Goal: Information Seeking & Learning: Learn about a topic

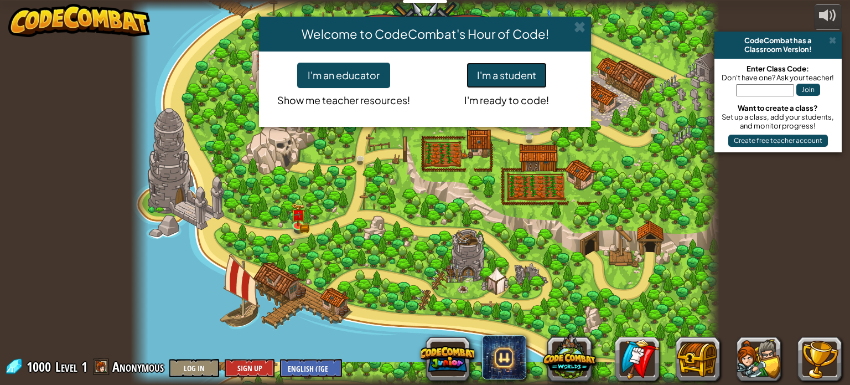
click at [522, 75] on button "I'm a student" at bounding box center [507, 75] width 80 height 25
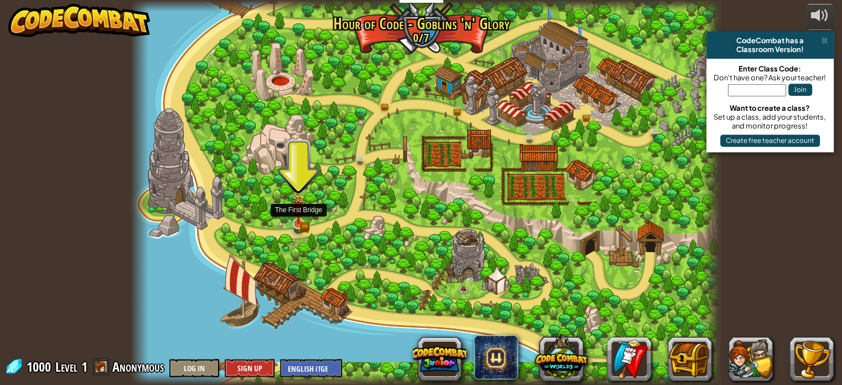
click at [300, 217] on img at bounding box center [298, 209] width 14 height 32
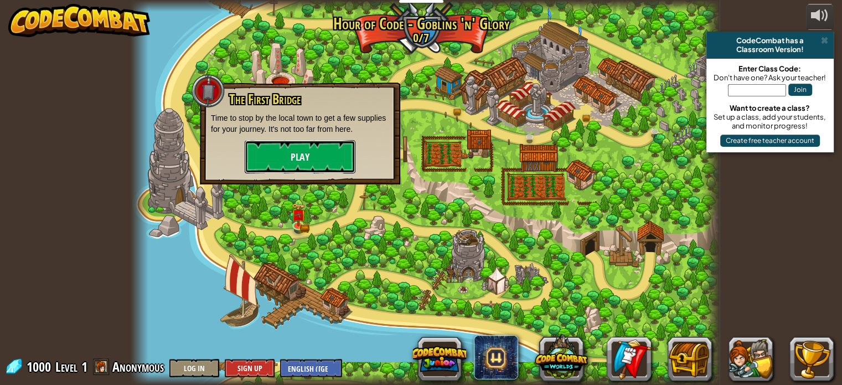
click at [300, 159] on button "Play" at bounding box center [300, 156] width 111 height 33
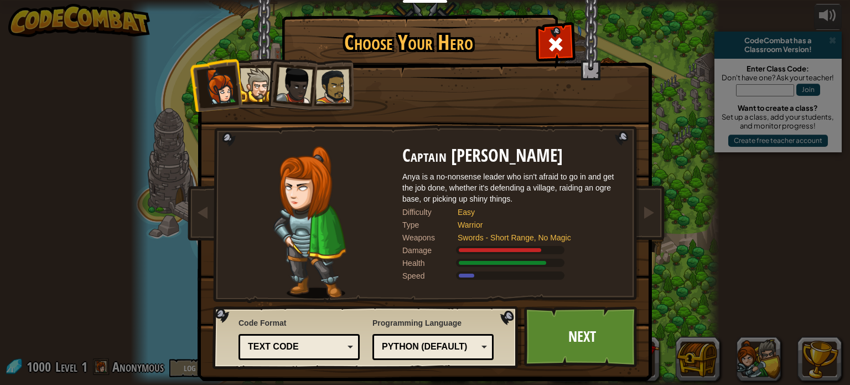
click at [412, 346] on div "Python (Default)" at bounding box center [430, 346] width 96 height 13
click at [426, 323] on div "Programming Language Python (Default) JavaScript Lua C++ Java (Experimental) Py…" at bounding box center [432, 338] width 121 height 48
click at [392, 343] on div "Python (Default)" at bounding box center [430, 346] width 96 height 13
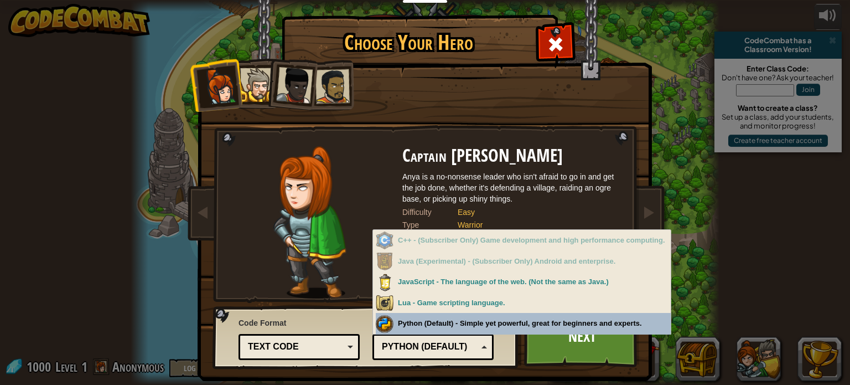
click at [384, 343] on div "Python (Default)" at bounding box center [430, 346] width 96 height 13
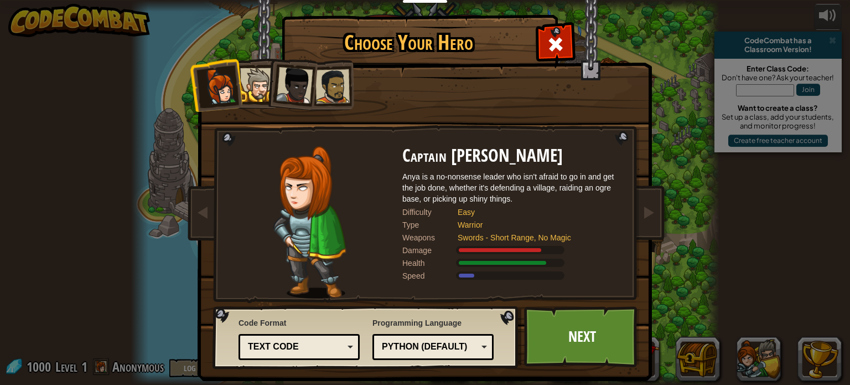
click at [341, 343] on div "Text code" at bounding box center [299, 346] width 107 height 17
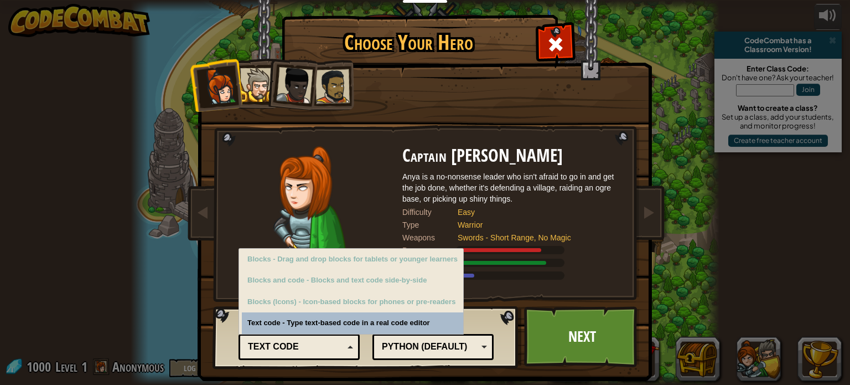
click at [341, 343] on div "Text code" at bounding box center [299, 346] width 107 height 17
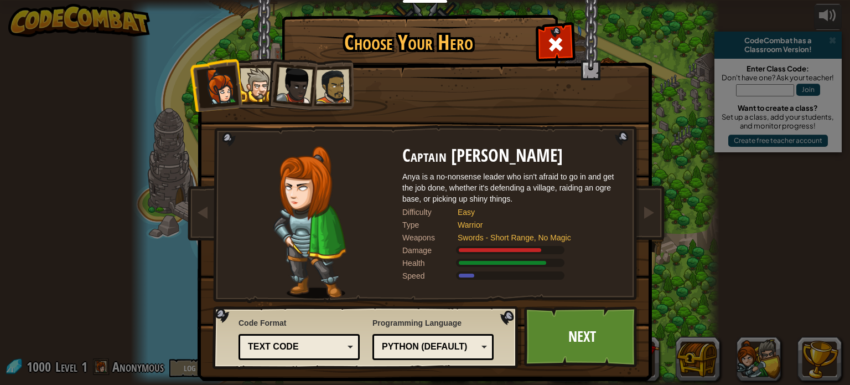
click at [506, 241] on div "Swords - Short Range, No Magic" at bounding box center [535, 237] width 155 height 11
click at [250, 85] on div at bounding box center [257, 85] width 34 height 34
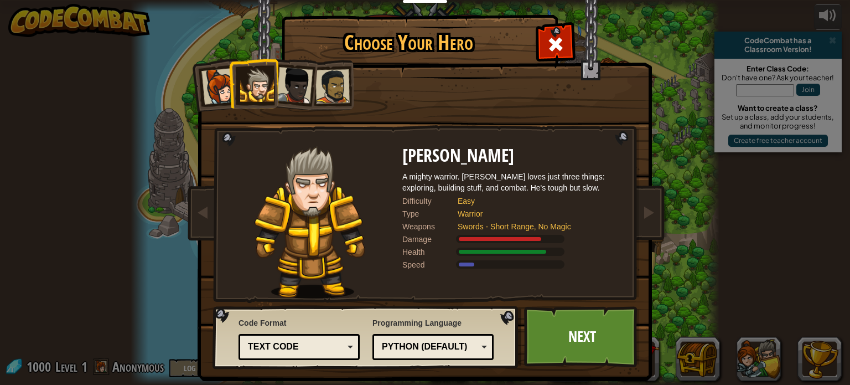
click at [280, 87] on div at bounding box center [294, 85] width 37 height 37
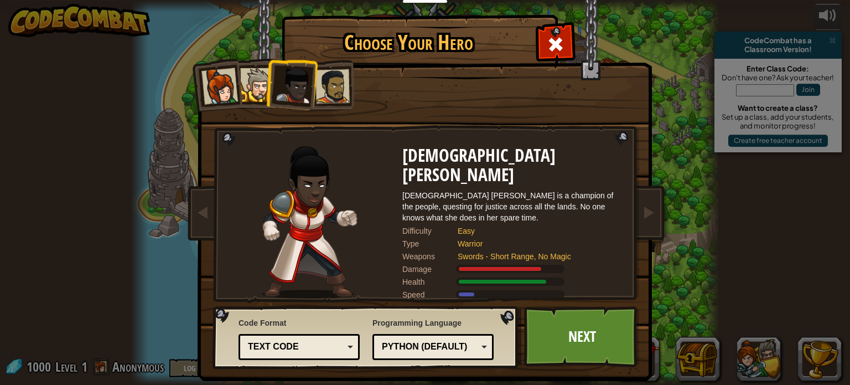
click at [332, 90] on div at bounding box center [332, 86] width 34 height 34
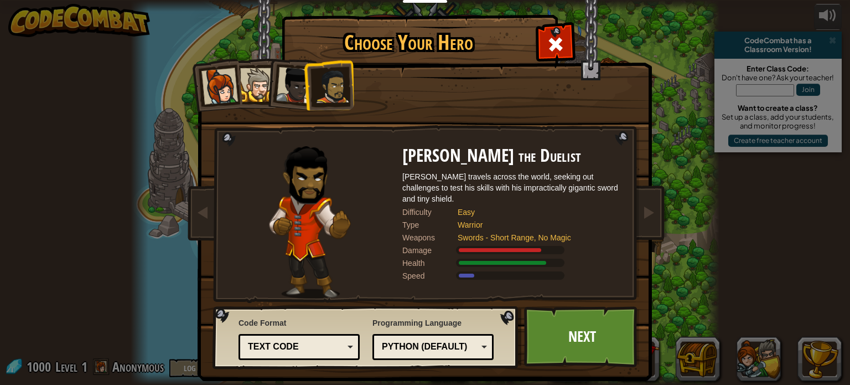
click at [217, 90] on div at bounding box center [219, 86] width 37 height 37
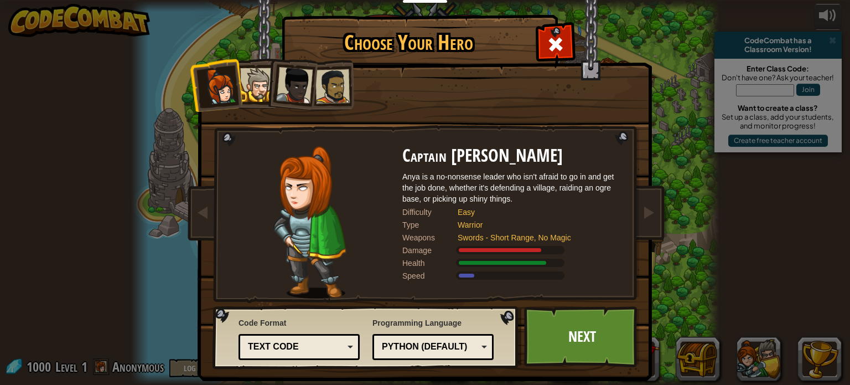
click at [264, 94] on li at bounding box center [291, 83] width 54 height 54
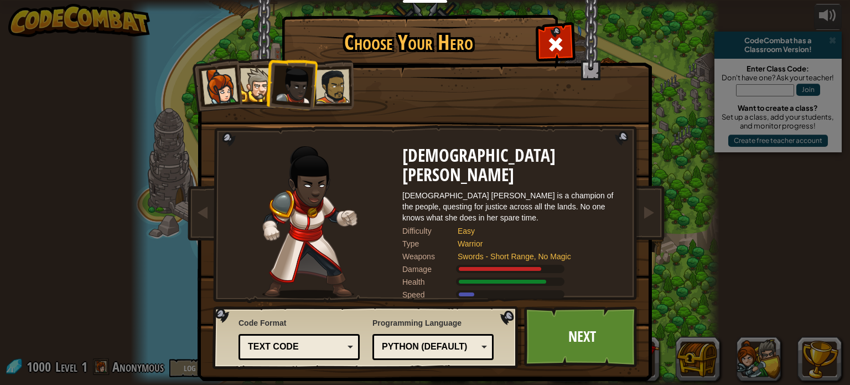
click at [257, 94] on div at bounding box center [257, 85] width 34 height 34
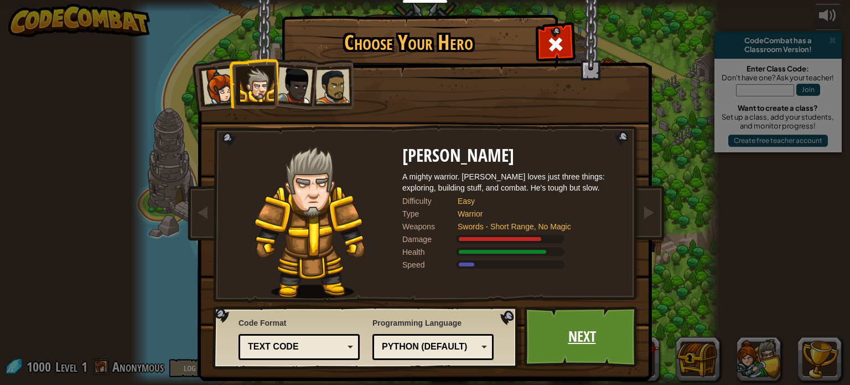
click at [607, 327] on link "Next" at bounding box center [582, 336] width 116 height 61
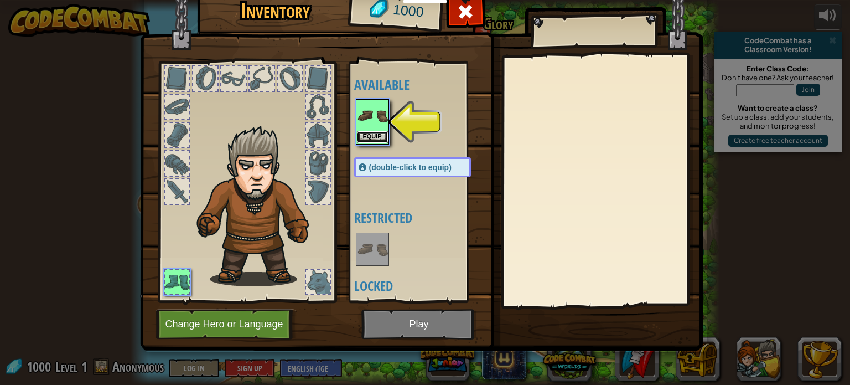
click at [372, 132] on button "Equip" at bounding box center [372, 137] width 31 height 12
click at [372, 232] on div at bounding box center [372, 248] width 33 height 33
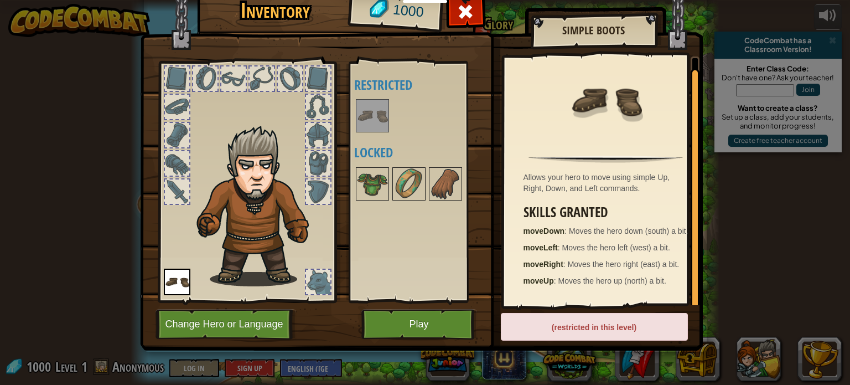
scroll to position [3, 0]
click at [436, 325] on button "Play" at bounding box center [419, 324] width 116 height 30
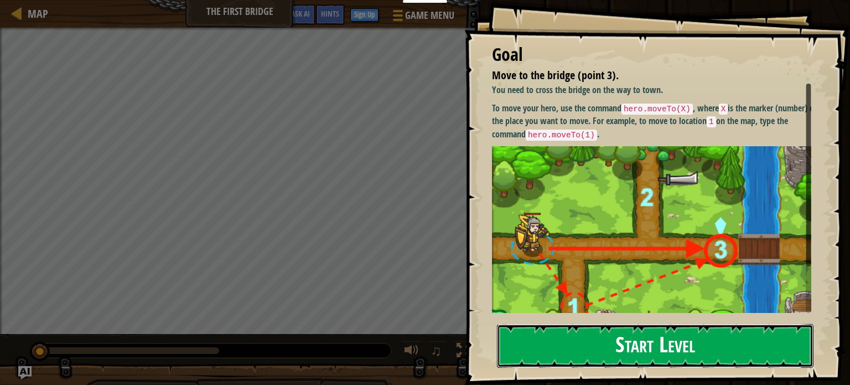
click at [582, 343] on button "Start Level" at bounding box center [655, 346] width 317 height 44
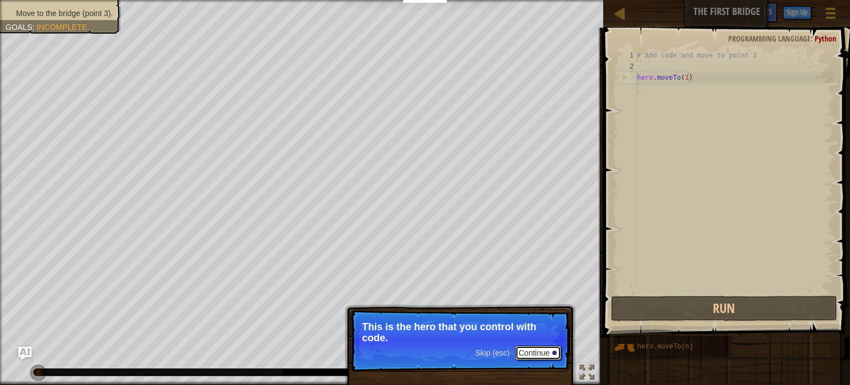
click at [533, 355] on button "Continue" at bounding box center [538, 352] width 46 height 14
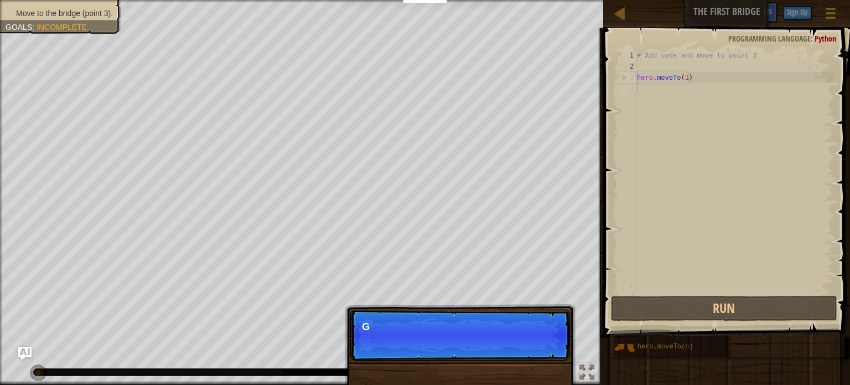
scroll to position [5, 0]
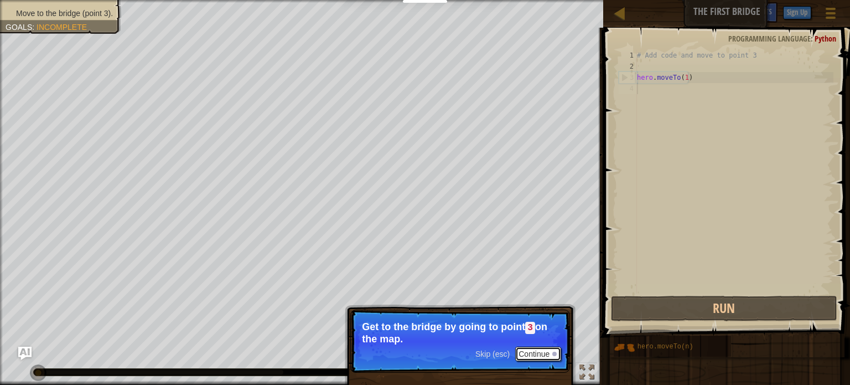
click at [533, 355] on button "Continue" at bounding box center [538, 353] width 46 height 14
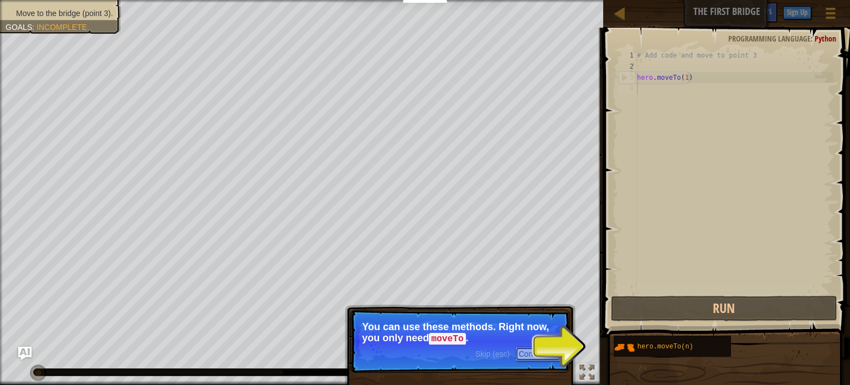
click at [553, 356] on button "Continue" at bounding box center [538, 353] width 46 height 14
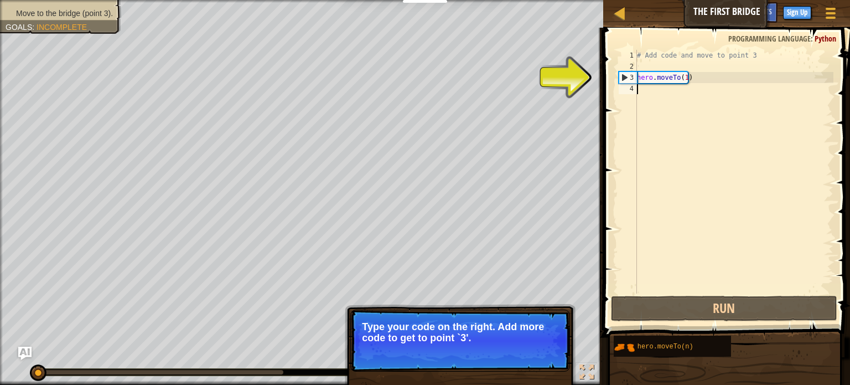
click at [551, 338] on p "Type your code on the right. Add more code to get to point `3'." at bounding box center [460, 332] width 196 height 22
click at [653, 78] on div "# Add code and move to point 3 hero . moveTo ( 1 )" at bounding box center [734, 183] width 199 height 266
type textarea "hero.moveTo(1)"
click at [666, 100] on div "# Add code and move to point 3 hero . moveTo ( 1 )" at bounding box center [734, 183] width 199 height 266
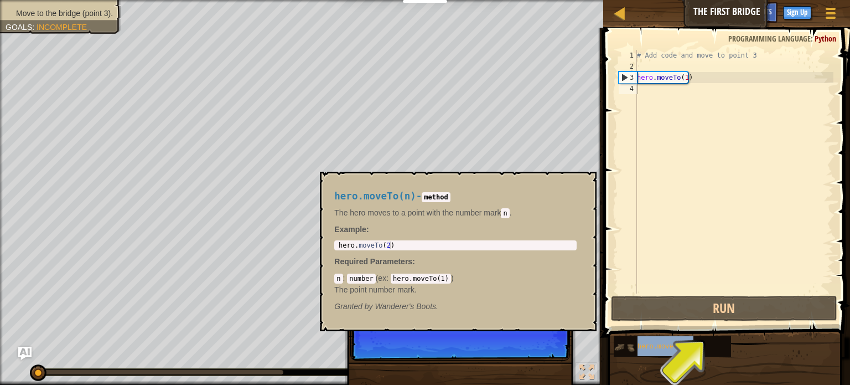
click at [623, 342] on img at bounding box center [624, 346] width 21 height 21
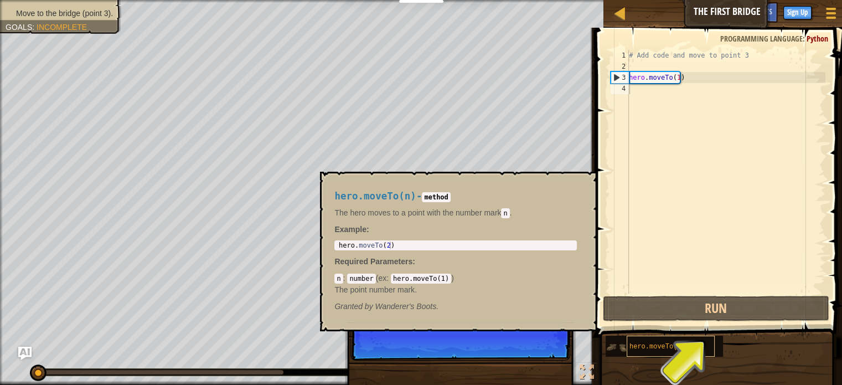
drag, startPoint x: 624, startPoint y: 346, endPoint x: 629, endPoint y: 339, distance: 9.2
click at [629, 339] on div "hero.moveTo(n)" at bounding box center [663, 345] width 117 height 21
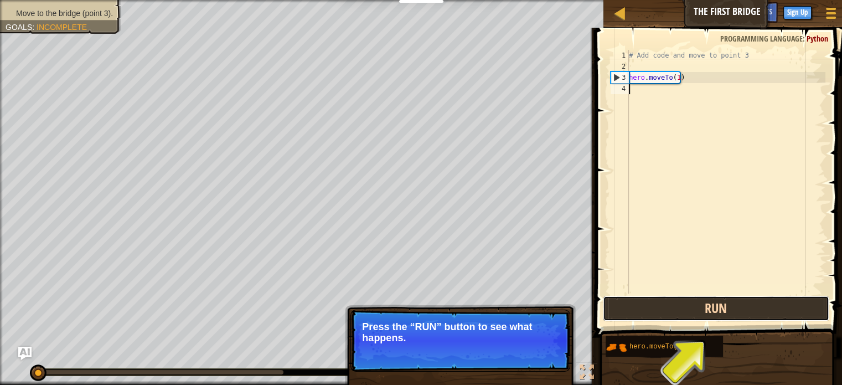
click at [632, 309] on button "Run" at bounding box center [716, 308] width 226 height 25
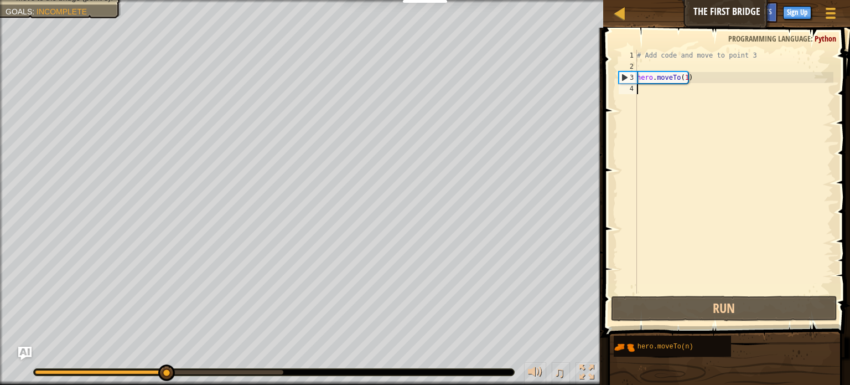
click at [681, 77] on div "# Add code and move to point 3 hero . moveTo ( 1 )" at bounding box center [734, 183] width 199 height 266
click at [684, 79] on div "# Add code and move to point 3 hero . moveTo ( 1 )" at bounding box center [734, 183] width 199 height 266
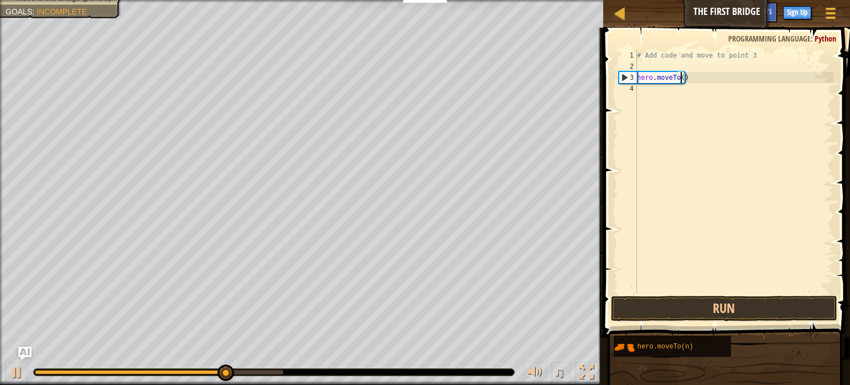
scroll to position [5, 3]
click at [718, 303] on button "Run" at bounding box center [724, 308] width 226 height 25
type textarea "hero.moveTo(3)"
click at [695, 294] on span at bounding box center [728, 167] width 256 height 342
click at [695, 303] on button "Run" at bounding box center [724, 308] width 226 height 25
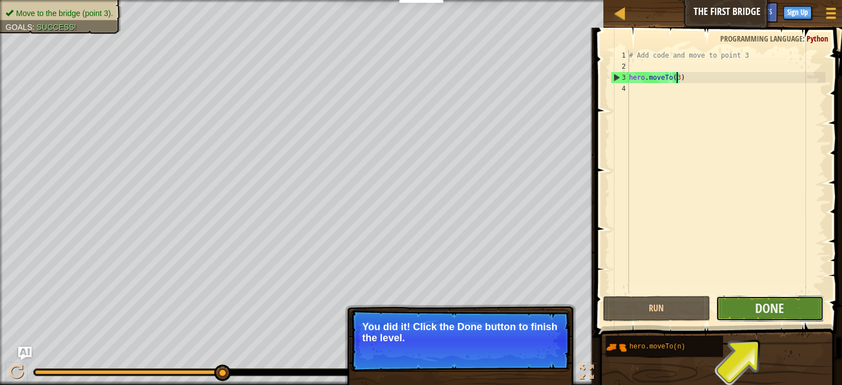
click at [753, 312] on button "Done" at bounding box center [770, 308] width 108 height 25
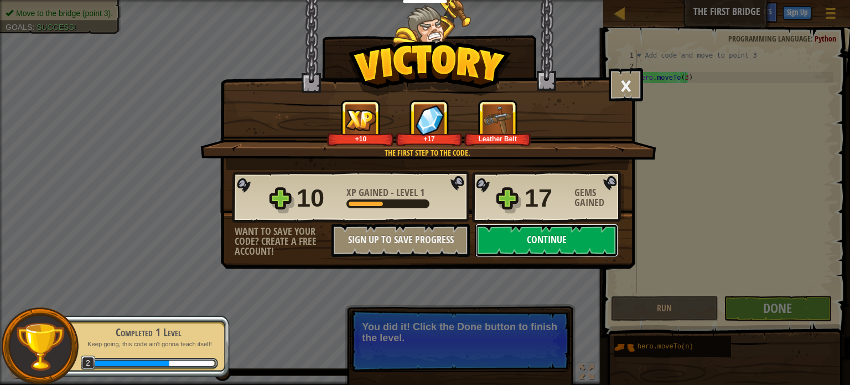
click at [587, 238] on button "Continue" at bounding box center [546, 240] width 143 height 33
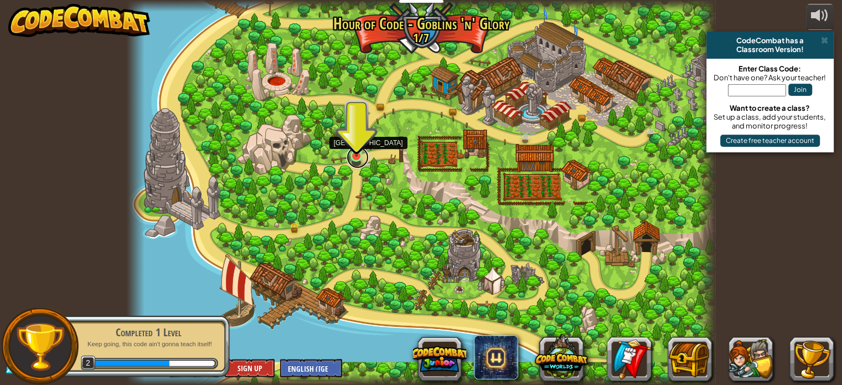
click at [356, 162] on link at bounding box center [357, 157] width 22 height 22
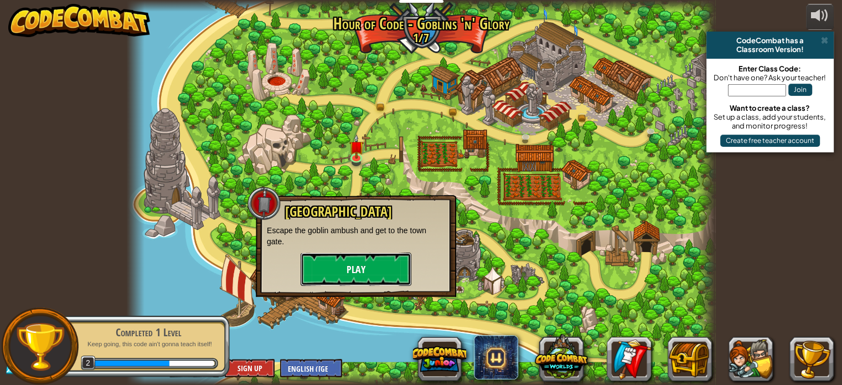
click at [358, 267] on button "Play" at bounding box center [356, 268] width 111 height 33
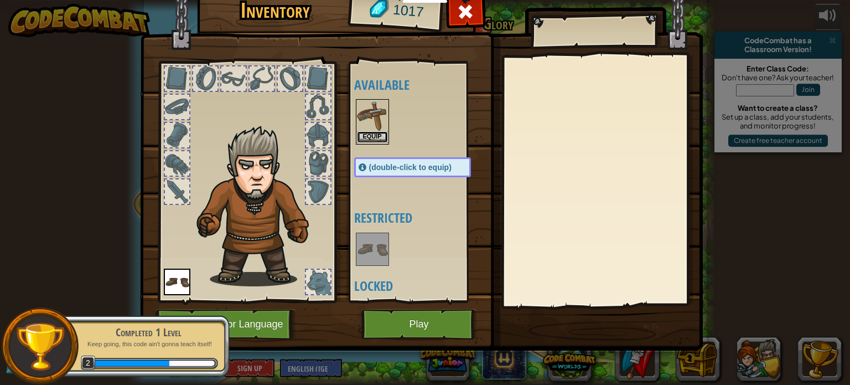
click at [376, 134] on button "Equip" at bounding box center [372, 137] width 31 height 12
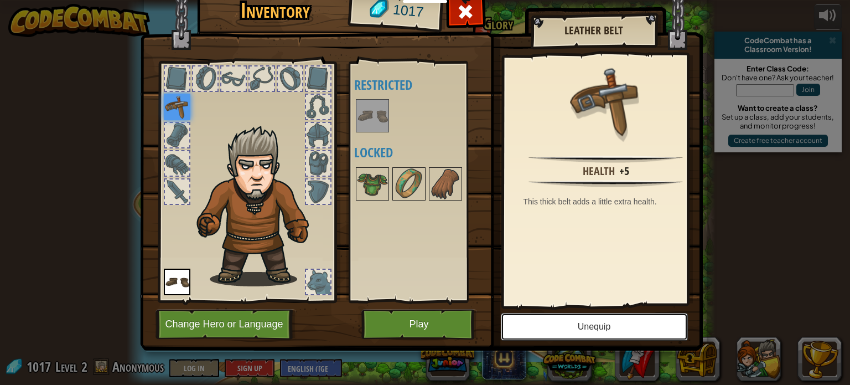
click at [595, 324] on button "Unequip" at bounding box center [594, 327] width 187 height 28
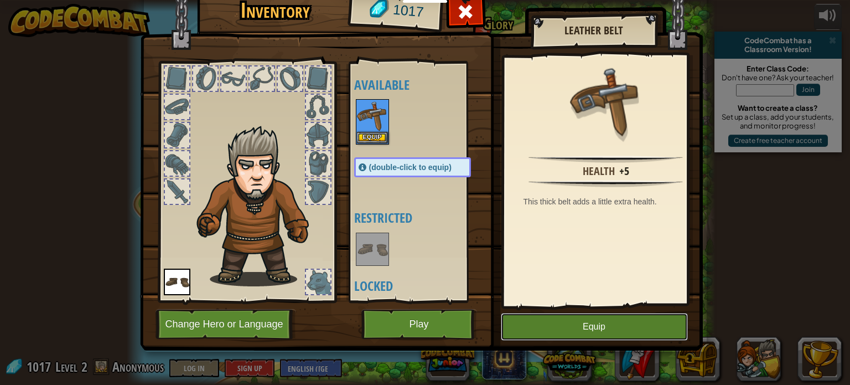
click at [595, 324] on button "Equip" at bounding box center [594, 327] width 187 height 28
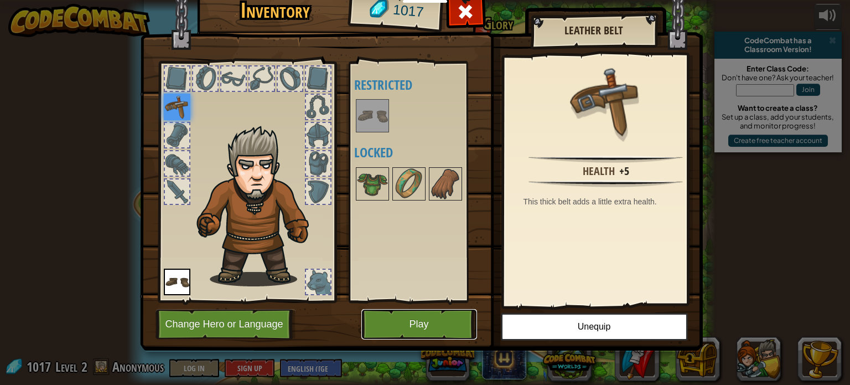
click at [406, 318] on button "Play" at bounding box center [419, 324] width 116 height 30
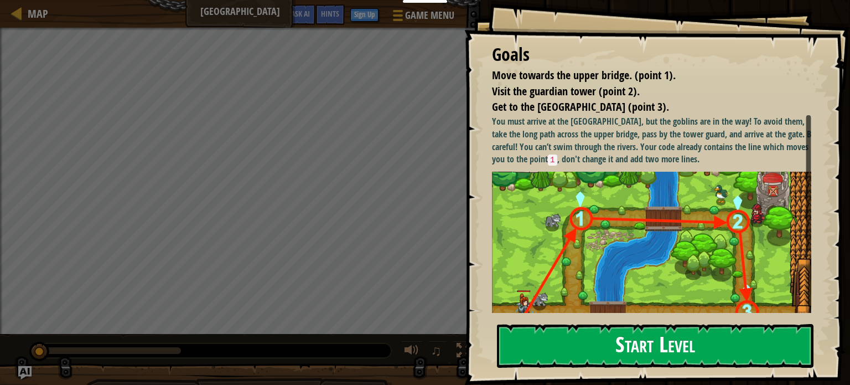
click at [675, 343] on button "Start Level" at bounding box center [655, 346] width 317 height 44
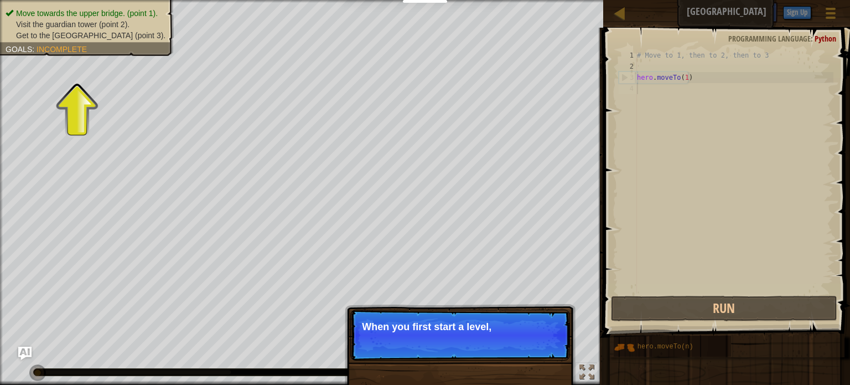
drag, startPoint x: 472, startPoint y: 347, endPoint x: 472, endPoint y: 354, distance: 6.7
click at [472, 349] on p "Skip (esc) Continue When you first start a level," at bounding box center [460, 334] width 220 height 51
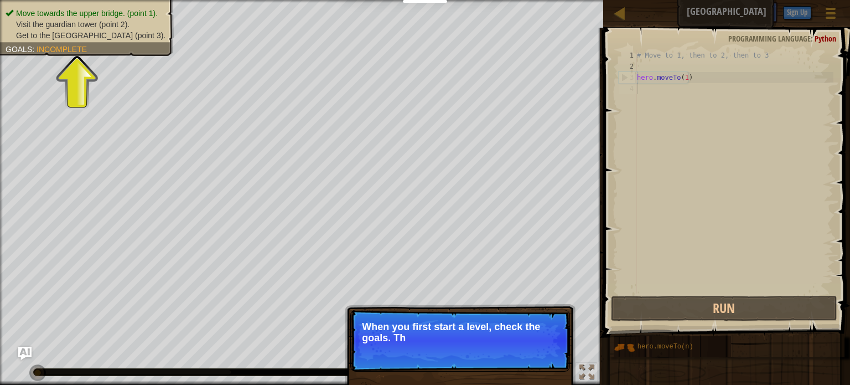
click at [486, 366] on p "Skip (esc) Continue When you first start a level, check the goals. Th" at bounding box center [460, 340] width 220 height 62
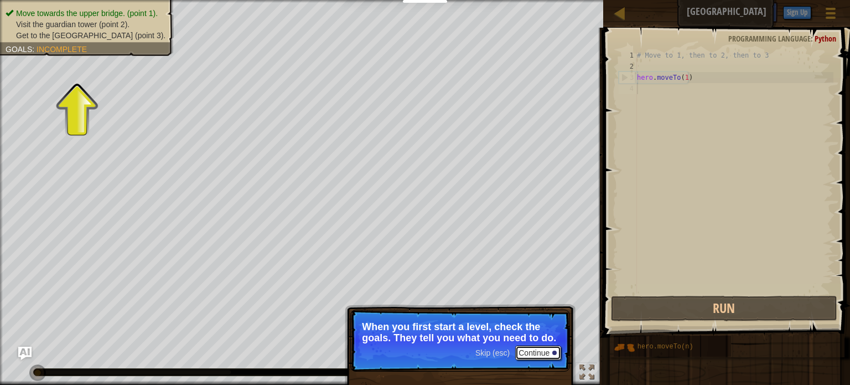
click at [531, 353] on button "Continue" at bounding box center [538, 352] width 46 height 14
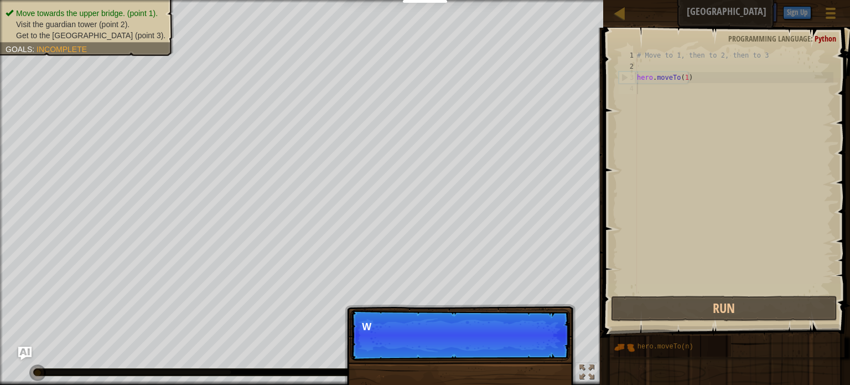
scroll to position [5, 0]
click at [547, 344] on p "Skip (esc) Continue We need to avoid the" at bounding box center [460, 334] width 220 height 51
click at [547, 345] on button "Continue" at bounding box center [538, 341] width 46 height 14
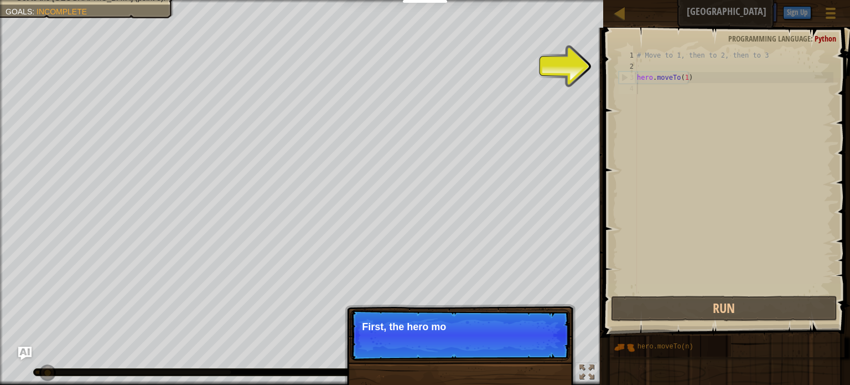
click at [549, 345] on p "Skip (esc) Continue First, the hero mo" at bounding box center [460, 334] width 220 height 51
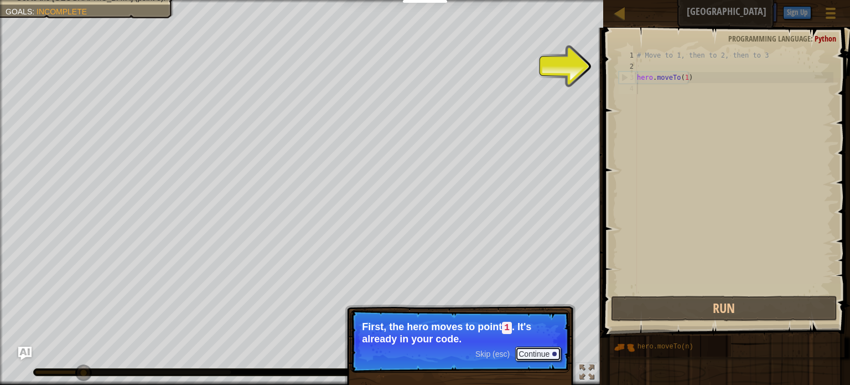
click at [553, 354] on div at bounding box center [554, 353] width 4 height 4
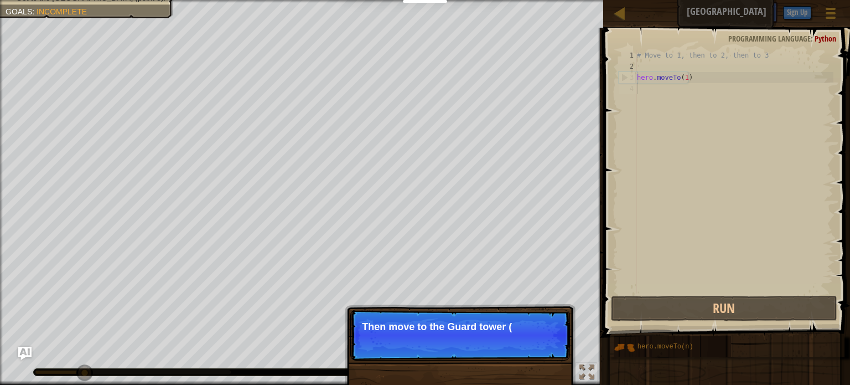
click at [557, 351] on p "Skip (esc) Continue Then move to the Guard tower (" at bounding box center [460, 334] width 220 height 51
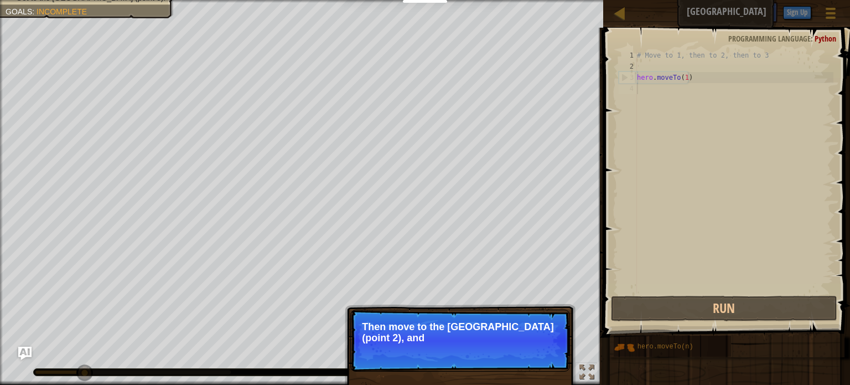
click at [557, 351] on p "Skip (esc) Continue Then move to the [GEOGRAPHIC_DATA] (point 2), and" at bounding box center [460, 340] width 220 height 62
click at [558, 347] on p "Skip (esc) Continue Then move to the [GEOGRAPHIC_DATA] (point 2), and finally t…" at bounding box center [460, 340] width 220 height 62
click at [556, 348] on button "Continue" at bounding box center [538, 352] width 46 height 14
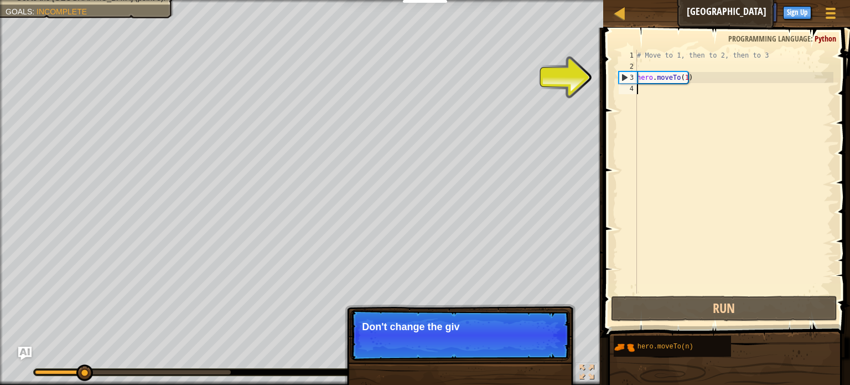
click at [646, 88] on div "# Move to 1, then to 2, then to 3 hero . moveTo ( 1 )" at bounding box center [734, 183] width 199 height 266
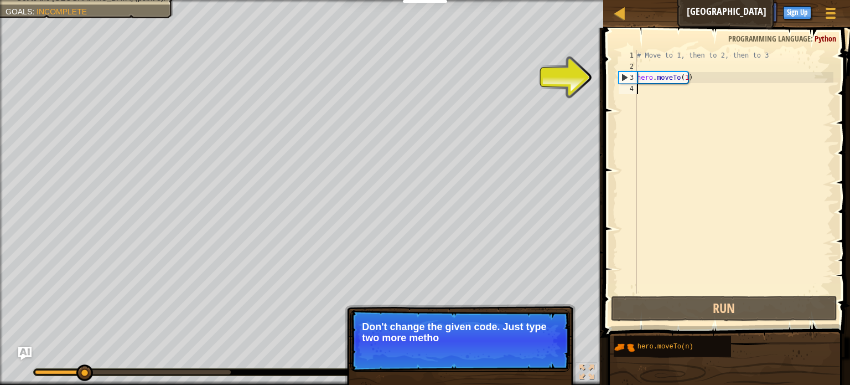
click at [646, 88] on div "# Move to 1, then to 2, then to 3 hero . moveTo ( 1 )" at bounding box center [734, 183] width 199 height 266
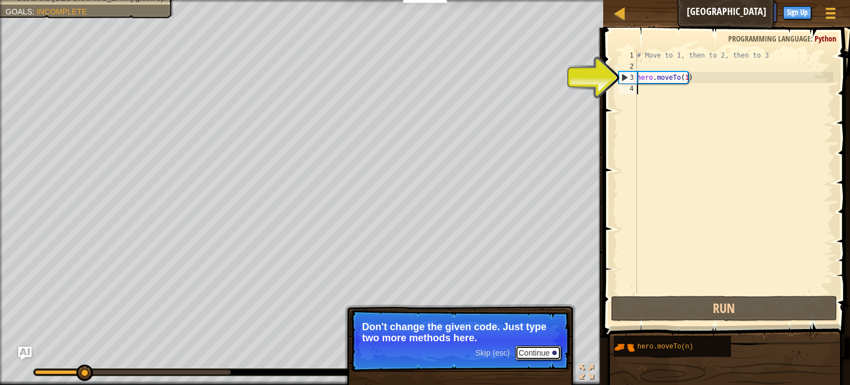
click at [548, 351] on button "Continue" at bounding box center [538, 352] width 46 height 14
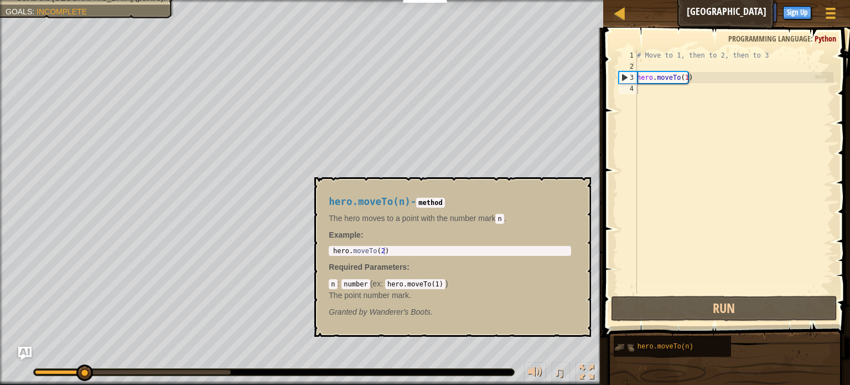
click at [632, 352] on img at bounding box center [624, 346] width 21 height 21
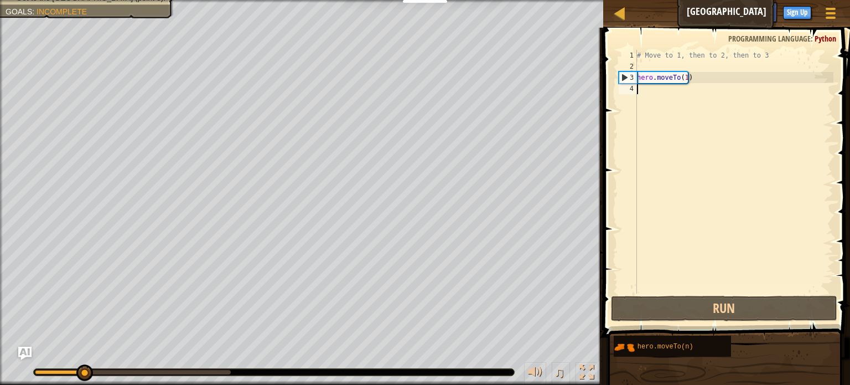
click at [642, 95] on div "# Move to 1, then to 2, then to 3 hero . moveTo ( 1 )" at bounding box center [734, 183] width 199 height 266
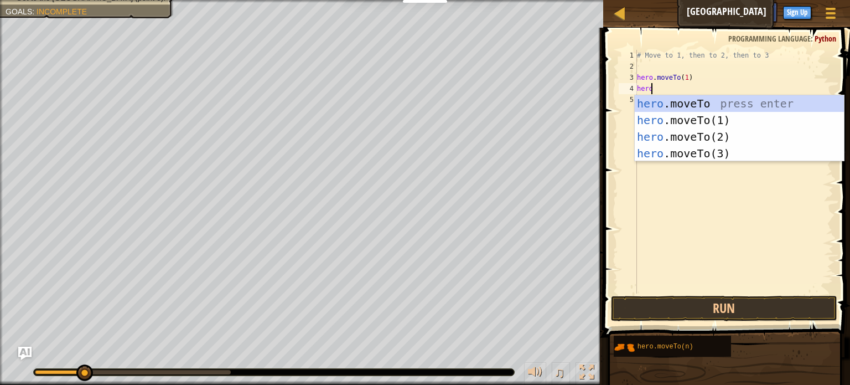
scroll to position [5, 1]
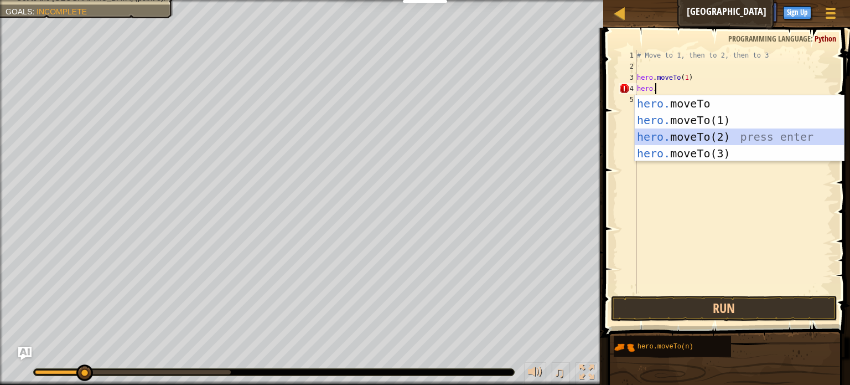
click at [711, 130] on div "hero. moveTo press enter hero. moveTo(1) press enter hero. moveTo(2) press ente…" at bounding box center [739, 145] width 209 height 100
type textarea "hero.moveTo(2)"
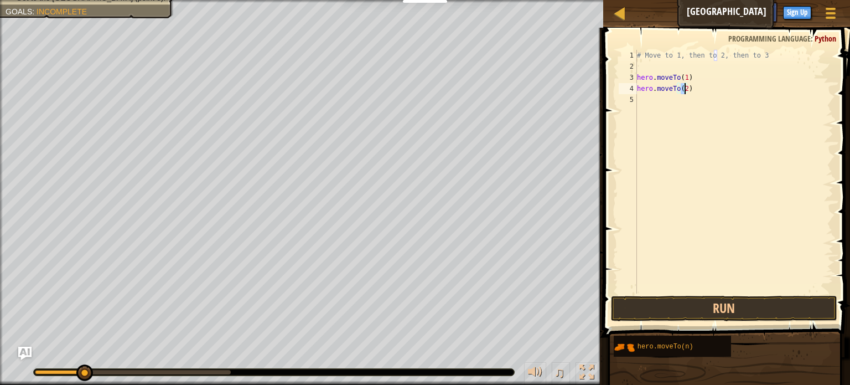
click at [644, 99] on div "# Move to 1, then to 2, then to 3 hero . moveTo ( 1 ) hero . moveTo ( 2 )" at bounding box center [734, 183] width 199 height 266
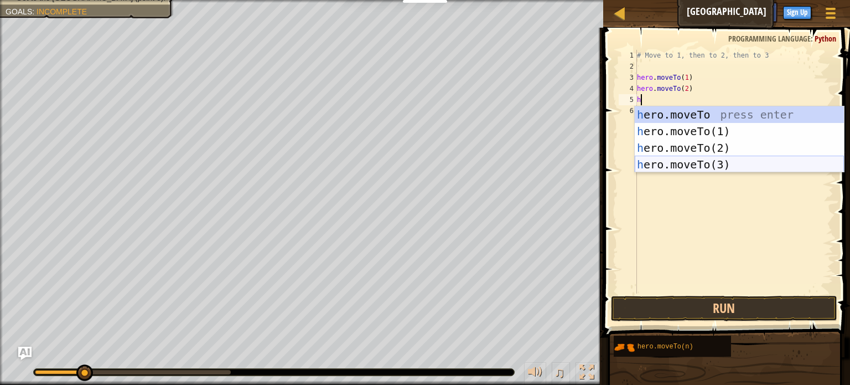
click at [716, 165] on div "h ero.moveTo press enter h ero.moveTo(1) press enter h ero.moveTo(2) press ente…" at bounding box center [739, 156] width 209 height 100
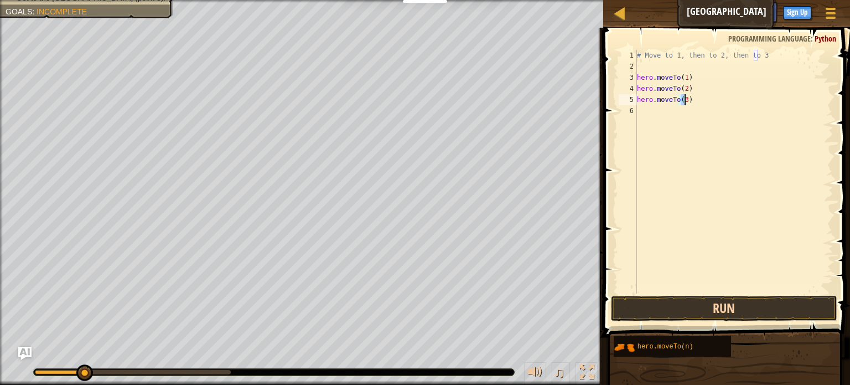
type textarea "hero.moveTo(3)"
click at [721, 307] on button "Run" at bounding box center [724, 308] width 226 height 25
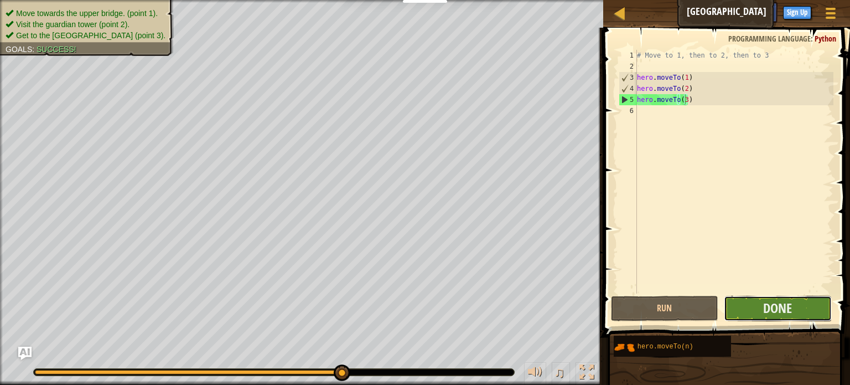
click at [749, 305] on button "Done" at bounding box center [778, 308] width 108 height 25
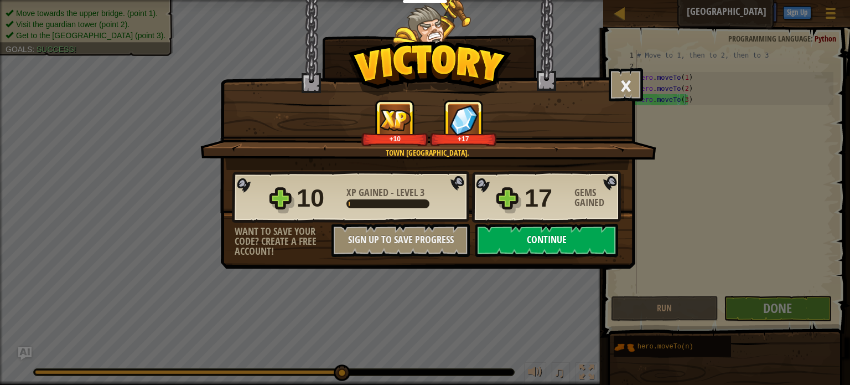
click at [578, 251] on button "Continue" at bounding box center [546, 240] width 143 height 33
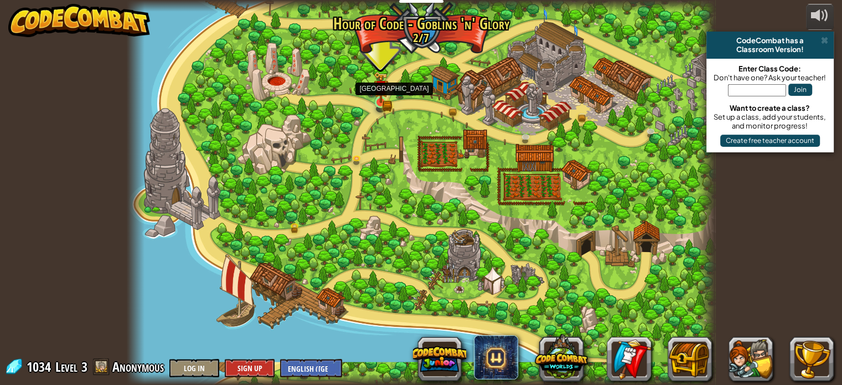
click at [387, 98] on img at bounding box center [381, 87] width 14 height 32
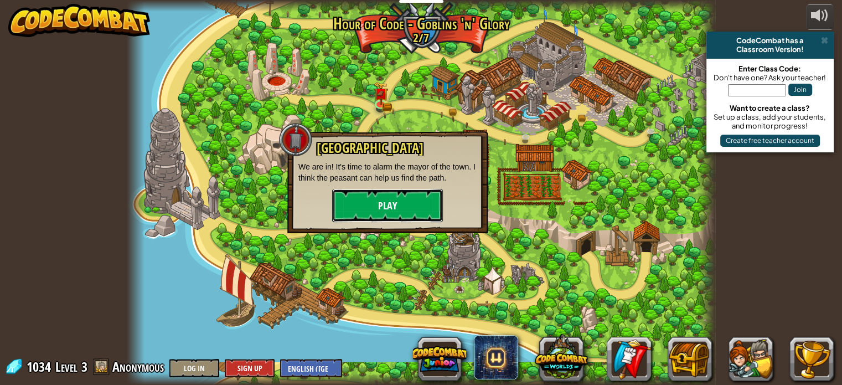
click at [381, 201] on button "Play" at bounding box center [387, 205] width 111 height 33
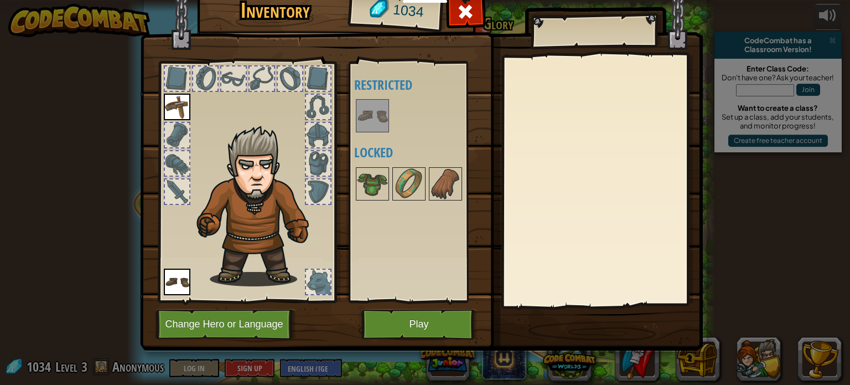
click at [377, 117] on img at bounding box center [372, 115] width 31 height 31
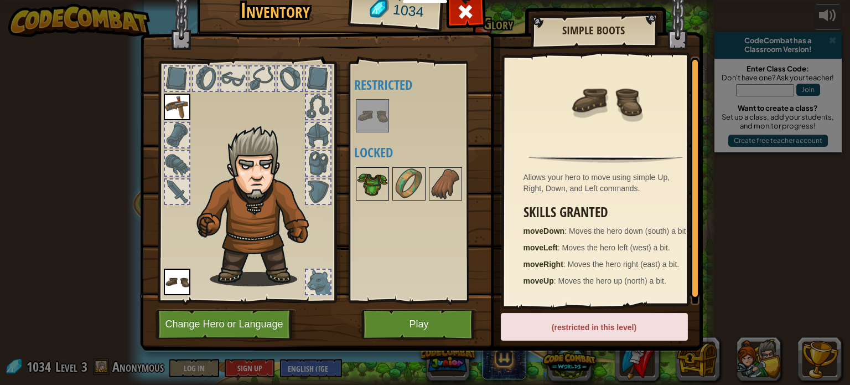
click at [375, 187] on img at bounding box center [372, 183] width 31 height 31
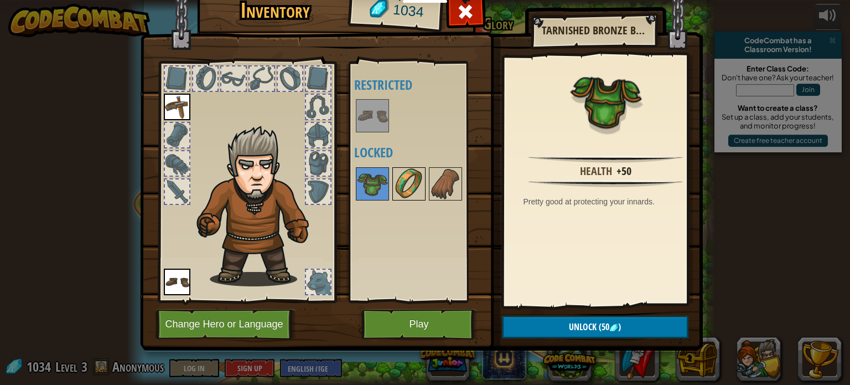
click at [401, 188] on img at bounding box center [408, 183] width 31 height 31
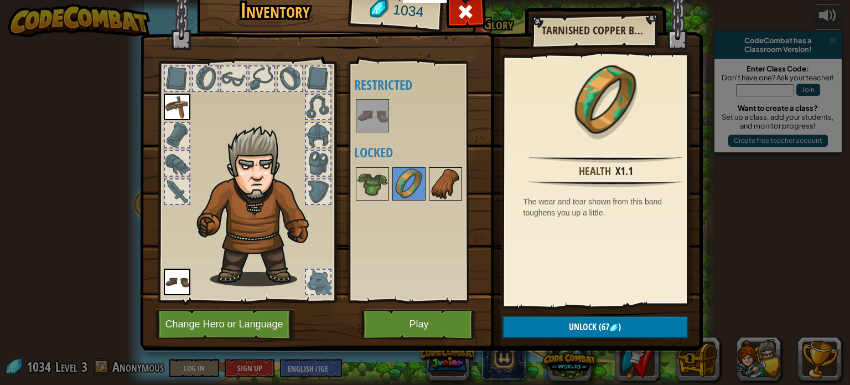
click at [433, 189] on img at bounding box center [445, 183] width 31 height 31
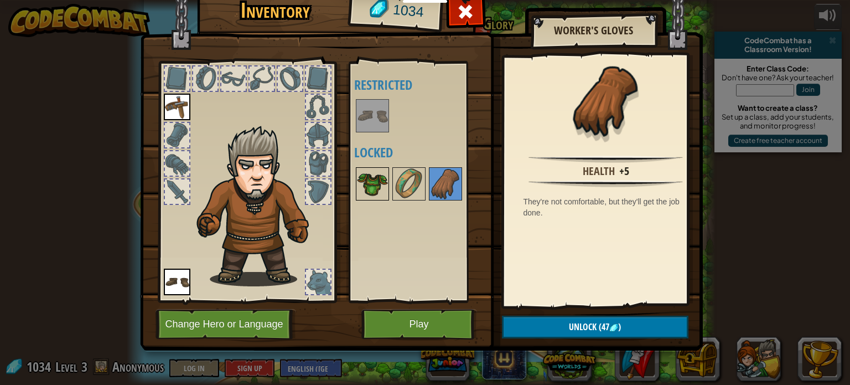
click at [368, 183] on img at bounding box center [372, 183] width 31 height 31
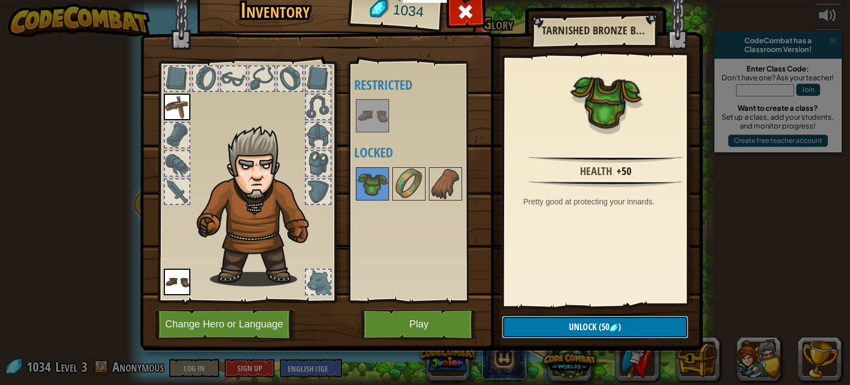
click at [558, 318] on button "Unlock (50 )" at bounding box center [595, 326] width 187 height 23
click at [579, 331] on button "Confirm" at bounding box center [595, 326] width 187 height 23
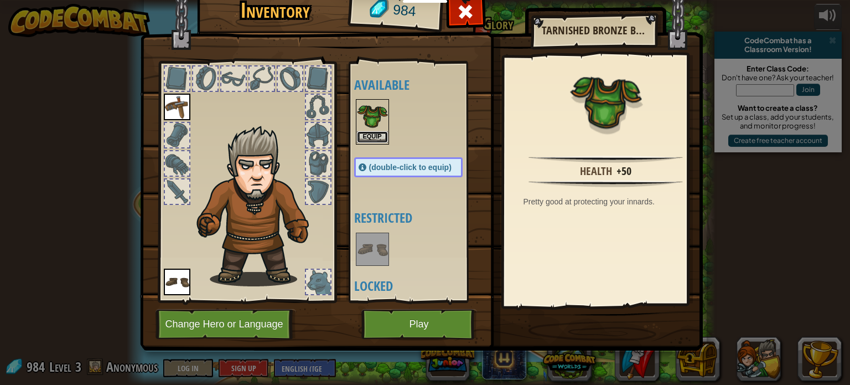
click at [382, 137] on button "Equip" at bounding box center [372, 137] width 31 height 12
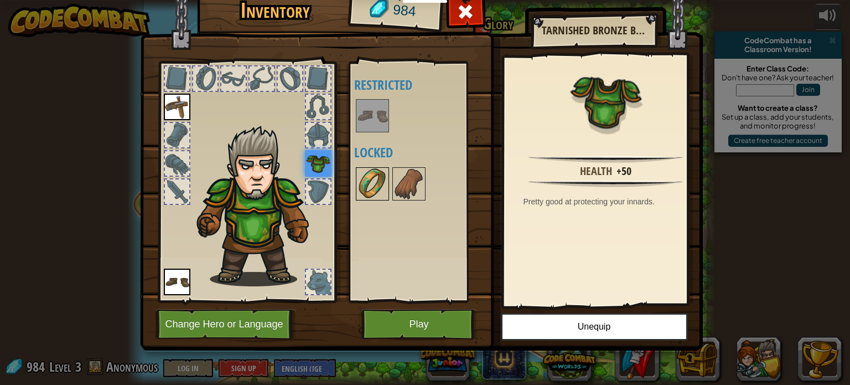
click at [367, 181] on img at bounding box center [372, 183] width 31 height 31
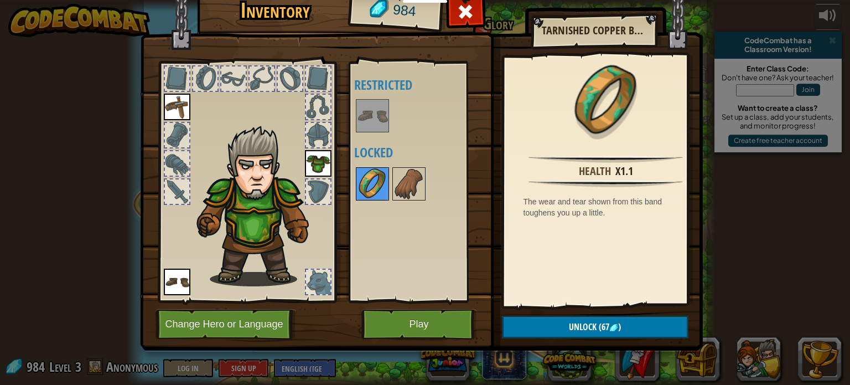
click at [367, 181] on img at bounding box center [372, 183] width 31 height 31
click at [601, 327] on span "(67" at bounding box center [603, 326] width 13 height 12
click at [601, 327] on button "Confirm" at bounding box center [595, 326] width 187 height 23
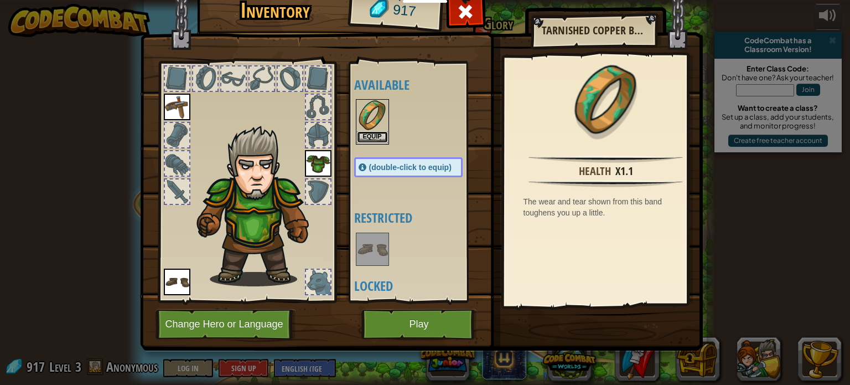
click at [376, 137] on button "Equip" at bounding box center [372, 137] width 31 height 12
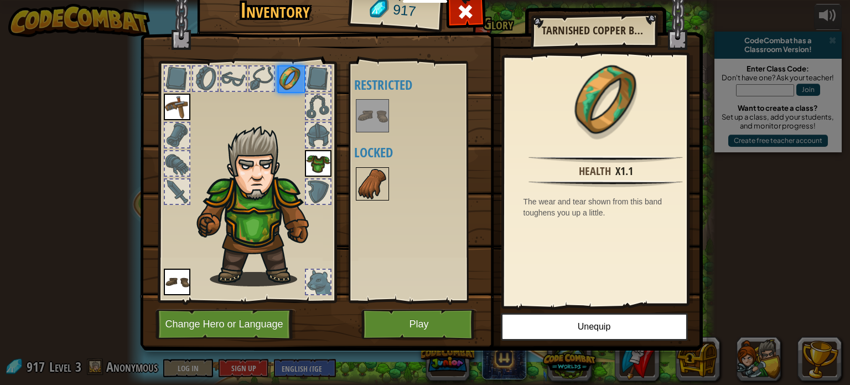
click at [370, 184] on img at bounding box center [372, 183] width 31 height 31
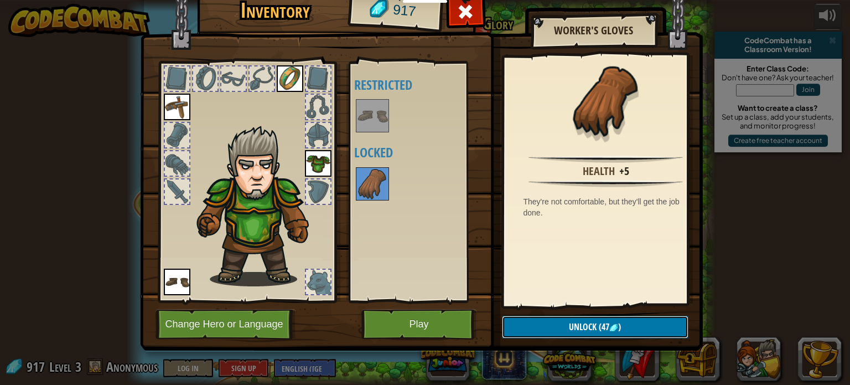
click at [613, 330] on img at bounding box center [613, 327] width 9 height 9
drag, startPoint x: 612, startPoint y: 326, endPoint x: 603, endPoint y: 322, distance: 9.2
click at [612, 325] on button "Confirm" at bounding box center [595, 326] width 187 height 23
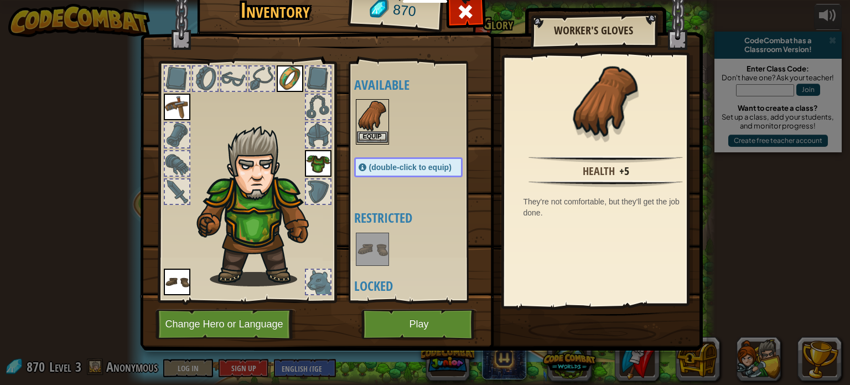
click at [376, 118] on img at bounding box center [372, 115] width 31 height 31
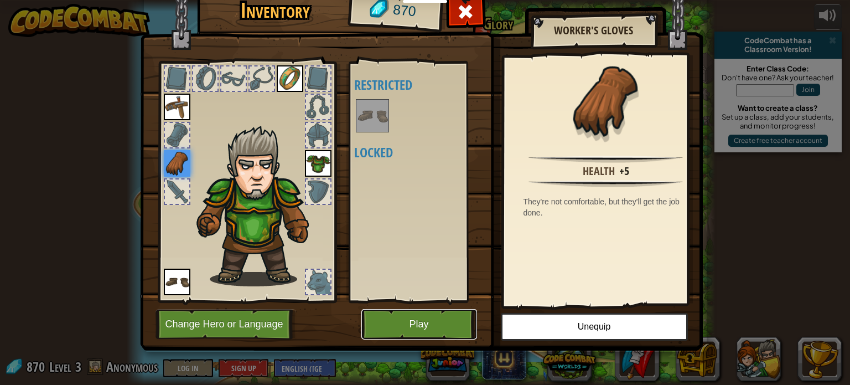
click at [463, 324] on button "Play" at bounding box center [419, 324] width 116 height 30
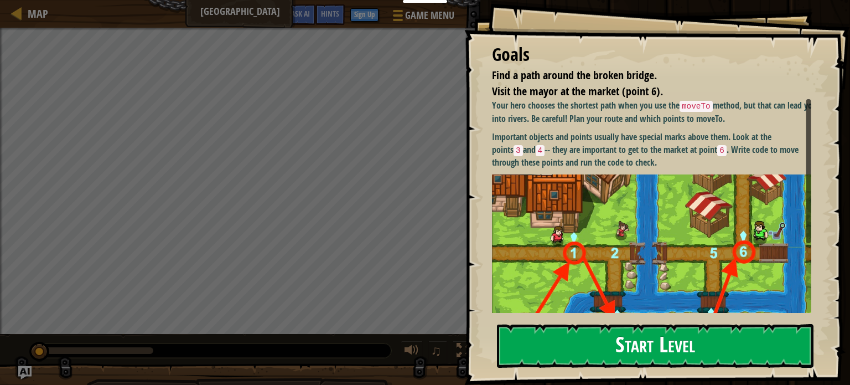
click at [545, 324] on button "Start Level" at bounding box center [655, 346] width 317 height 44
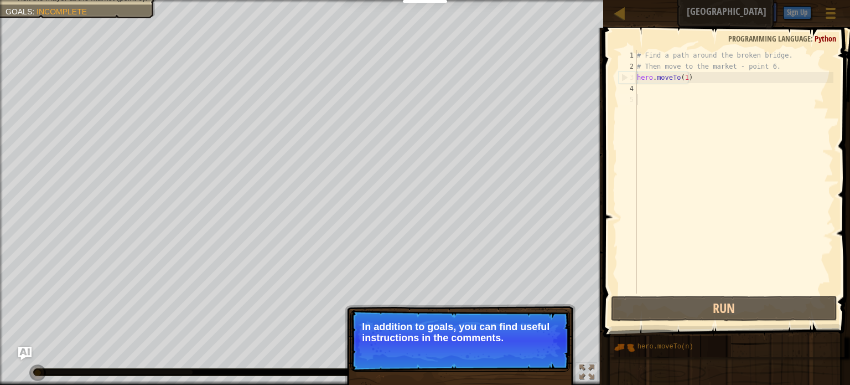
click at [400, 325] on p "In addition to goals, you can find useful instructions in the comments." at bounding box center [460, 332] width 196 height 22
click at [537, 355] on button "Continue" at bounding box center [538, 352] width 46 height 14
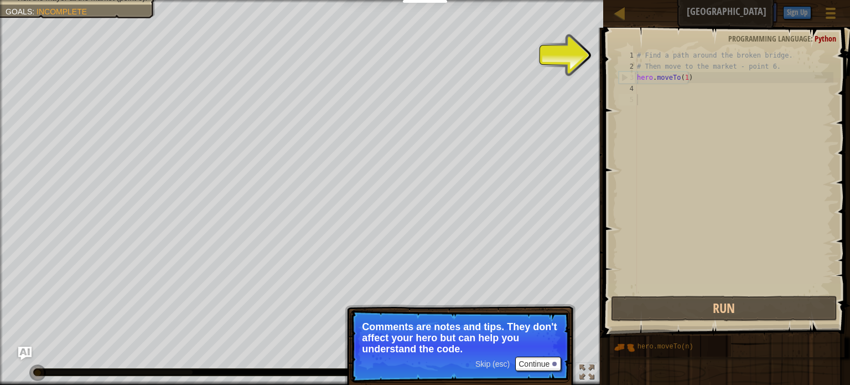
click at [540, 355] on p "Skip (esc) Continue Comments are notes and tips. They don't affect your hero bu…" at bounding box center [460, 345] width 220 height 73
click at [537, 362] on button "Continue" at bounding box center [538, 363] width 46 height 14
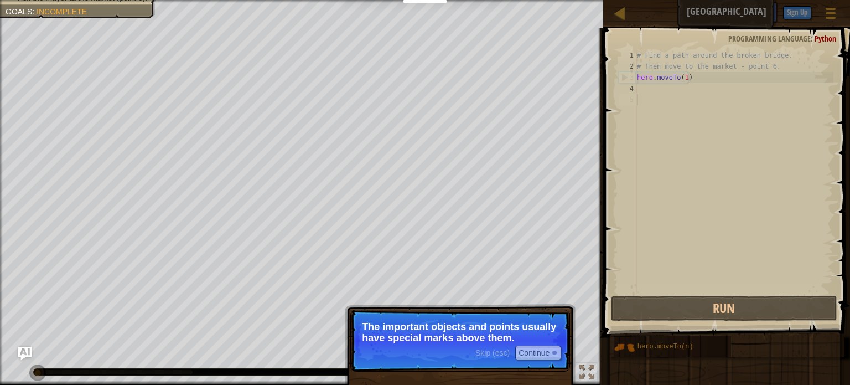
click at [538, 362] on p "Skip (esc) Continue The important objects and points usually have special marks…" at bounding box center [460, 340] width 220 height 62
click at [540, 358] on button "Continue" at bounding box center [538, 352] width 46 height 14
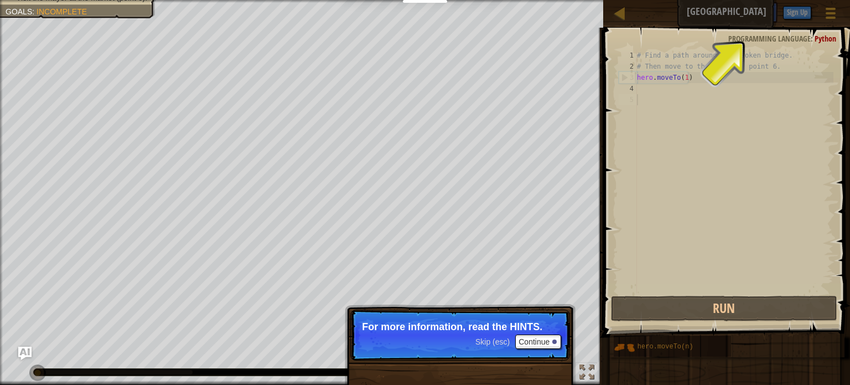
click at [545, 350] on p "Skip (esc) Continue For more information, read the HINTS." at bounding box center [460, 334] width 220 height 51
click at [546, 345] on button "Continue" at bounding box center [538, 341] width 46 height 14
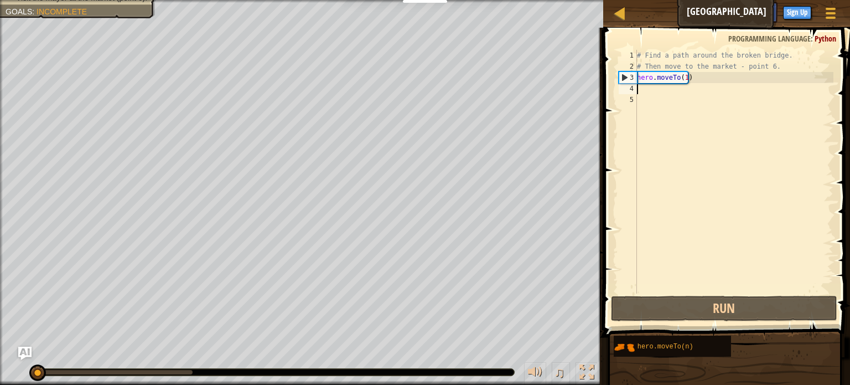
click at [664, 94] on div "# Find a path around the broken bridge. # Then move to the market - point 6. he…" at bounding box center [734, 183] width 199 height 266
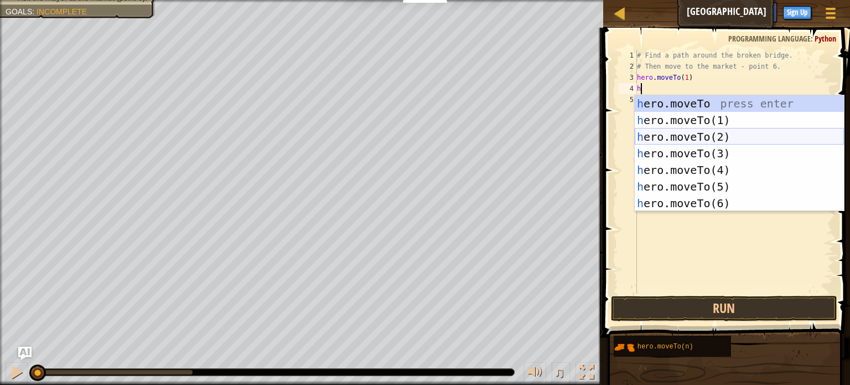
click at [686, 141] on div "h ero.moveTo press enter h ero.moveTo(1) press enter h ero.moveTo(2) press ente…" at bounding box center [739, 169] width 209 height 149
type textarea "hero.moveTo(2)"
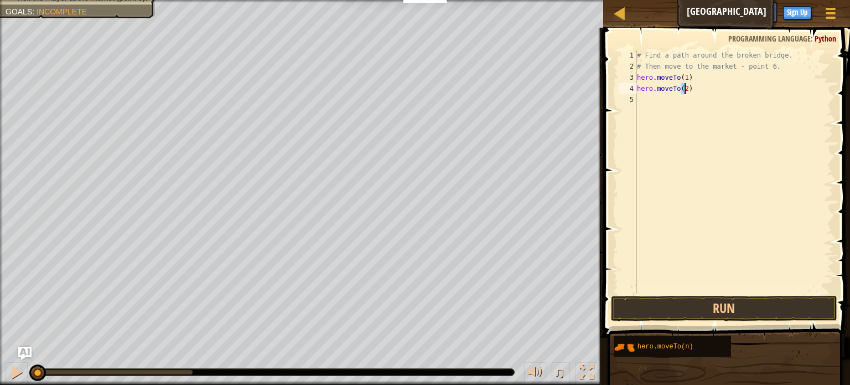
click at [667, 103] on div "# Find a path around the broken bridge. # Then move to the market - point 6. he…" at bounding box center [734, 183] width 199 height 266
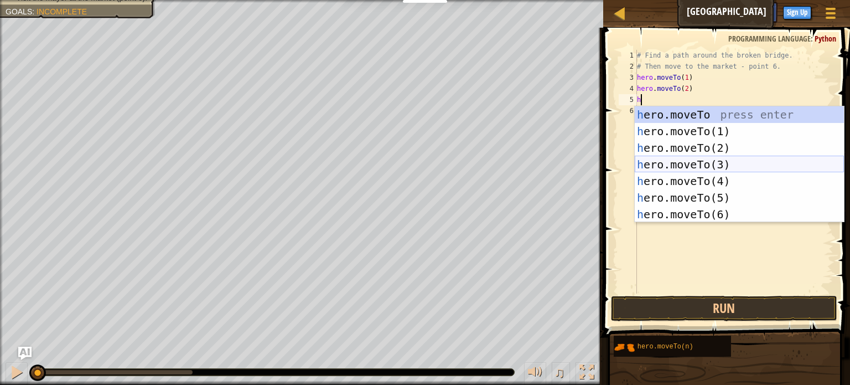
click at [694, 167] on div "h ero.moveTo press enter h ero.moveTo(1) press enter h ero.moveTo(2) press ente…" at bounding box center [739, 180] width 209 height 149
type textarea "hero.moveTo(3)"
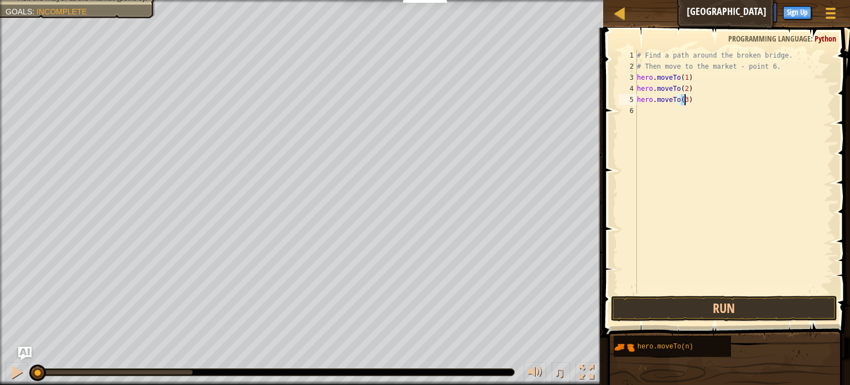
click at [657, 121] on div "# Find a path around the broken bridge. # Then move to the market - point 6. he…" at bounding box center [734, 183] width 199 height 266
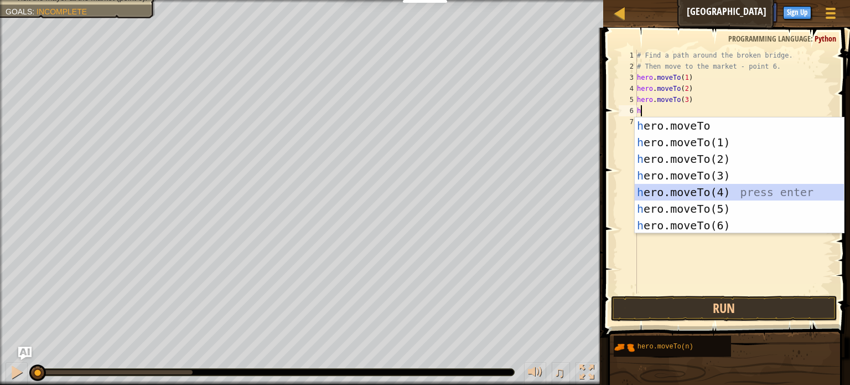
click at [689, 195] on div "h ero.moveTo press enter h ero.moveTo(1) press enter h ero.moveTo(2) press ente…" at bounding box center [739, 191] width 209 height 149
type textarea "hero.moveTo(4)"
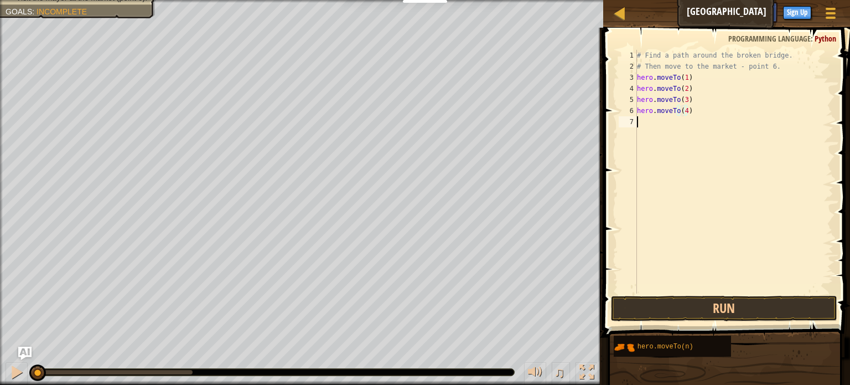
click at [665, 125] on div "# Find a path around the broken bridge. # Then move to the market - point 6. he…" at bounding box center [734, 183] width 199 height 266
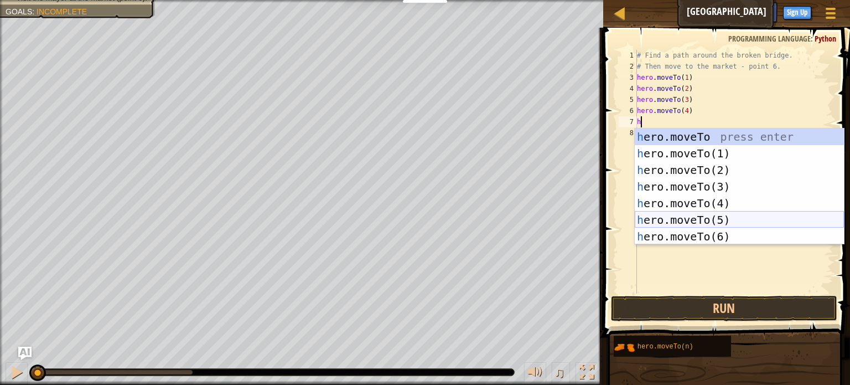
click at [691, 213] on div "h ero.moveTo press enter h ero.moveTo(1) press enter h ero.moveTo(2) press ente…" at bounding box center [739, 202] width 209 height 149
type textarea "hero.moveTo(5)"
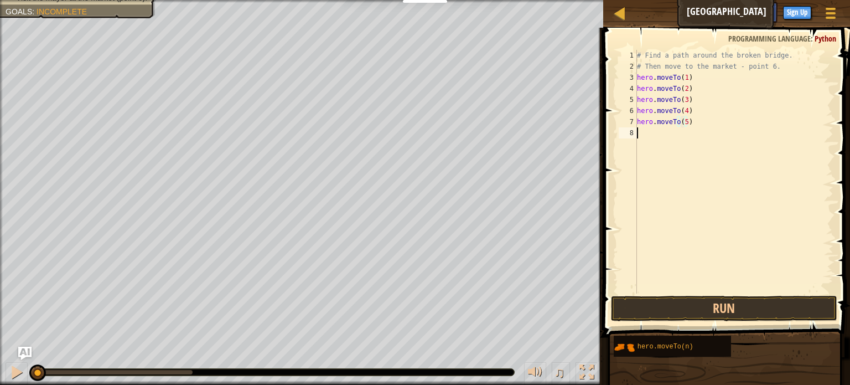
click at [655, 137] on div "# Find a path around the broken bridge. # Then move to the market - point 6. he…" at bounding box center [734, 183] width 199 height 266
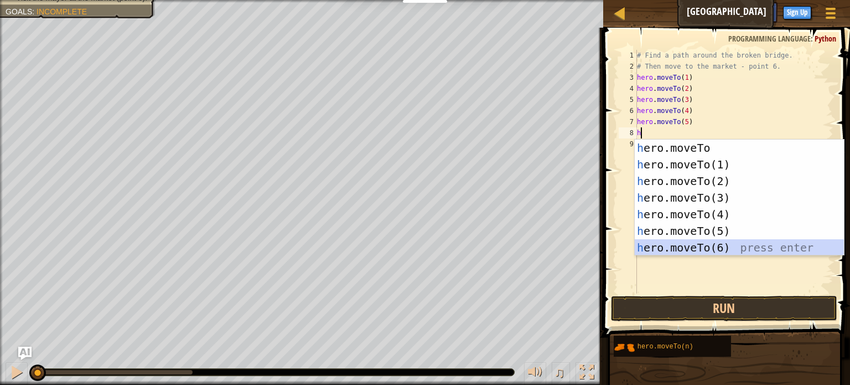
click at [709, 245] on div "h ero.moveTo press enter h ero.moveTo(1) press enter h ero.moveTo(2) press ente…" at bounding box center [739, 213] width 209 height 149
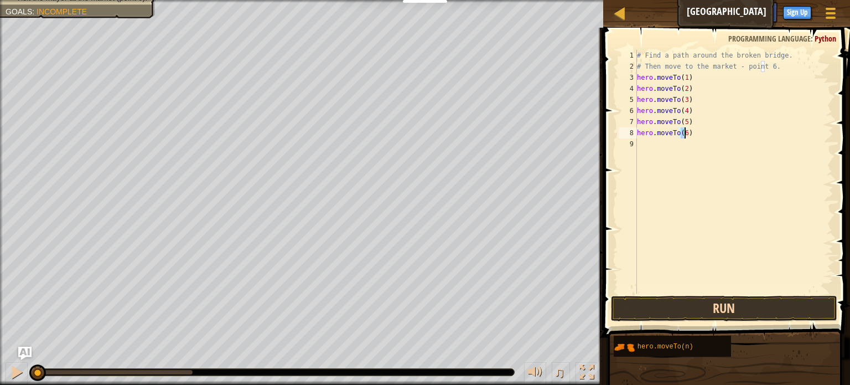
type textarea "hero.moveTo(6)"
click at [702, 306] on button "Run" at bounding box center [724, 308] width 226 height 25
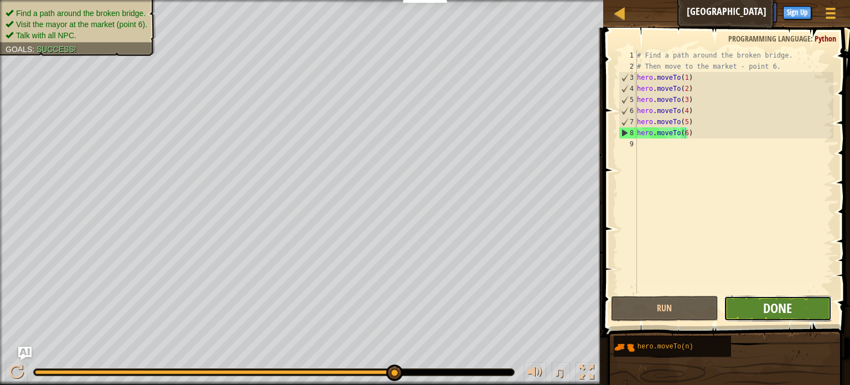
click at [789, 313] on span "Done" at bounding box center [777, 308] width 29 height 18
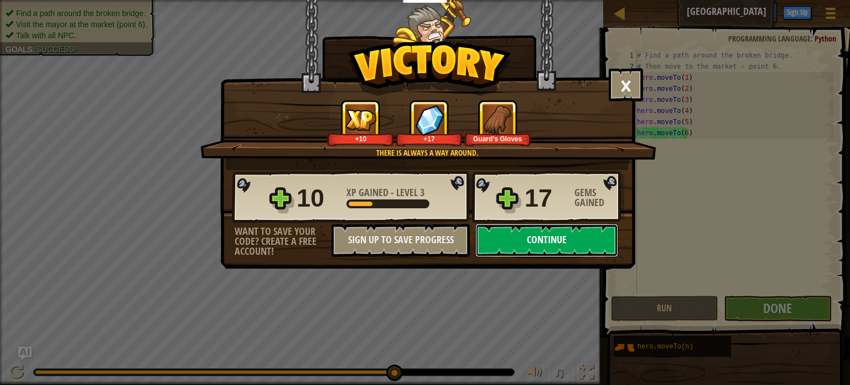
click at [529, 241] on button "Continue" at bounding box center [546, 240] width 143 height 33
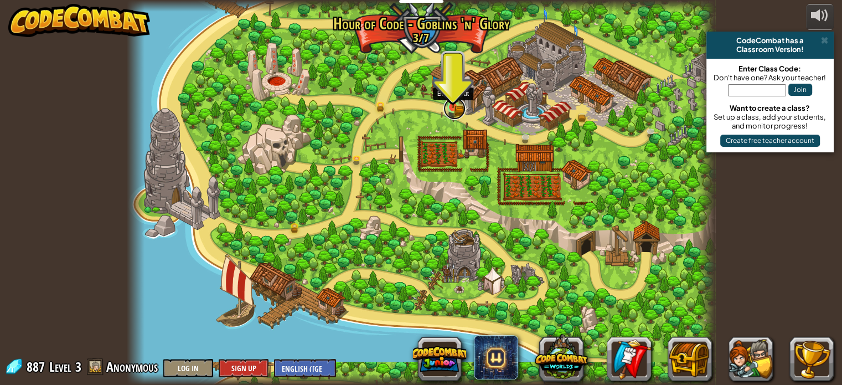
click at [453, 108] on link at bounding box center [454, 108] width 22 height 22
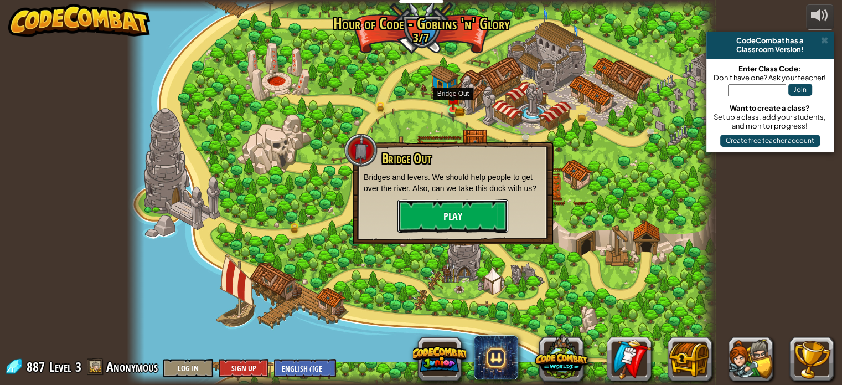
click at [458, 222] on button "Play" at bounding box center [452, 215] width 111 height 33
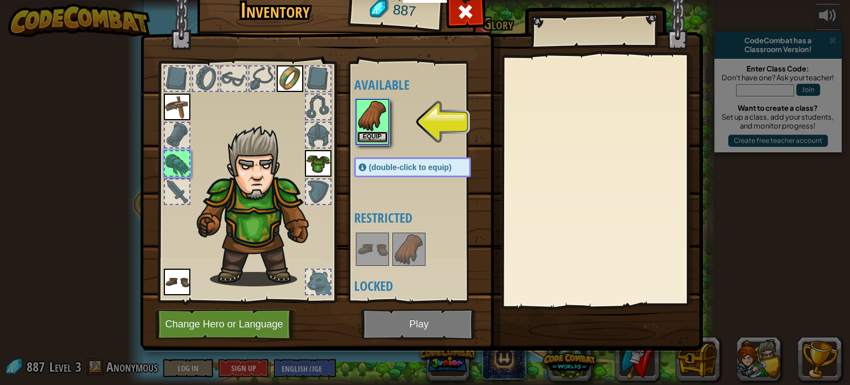
click at [377, 136] on button "Equip" at bounding box center [372, 137] width 31 height 12
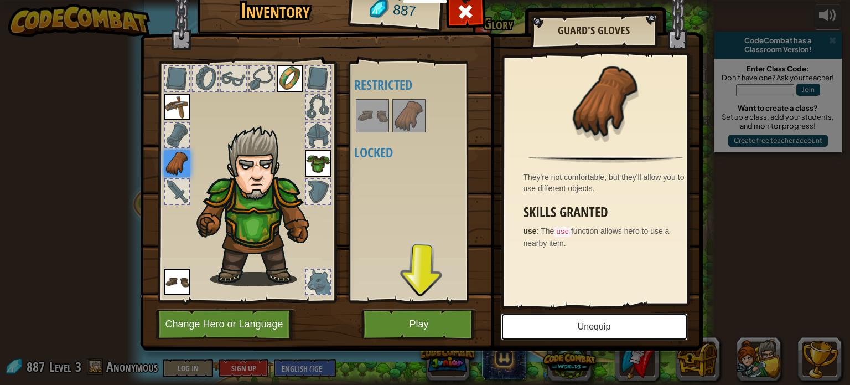
click at [567, 321] on button "Unequip" at bounding box center [594, 327] width 187 height 28
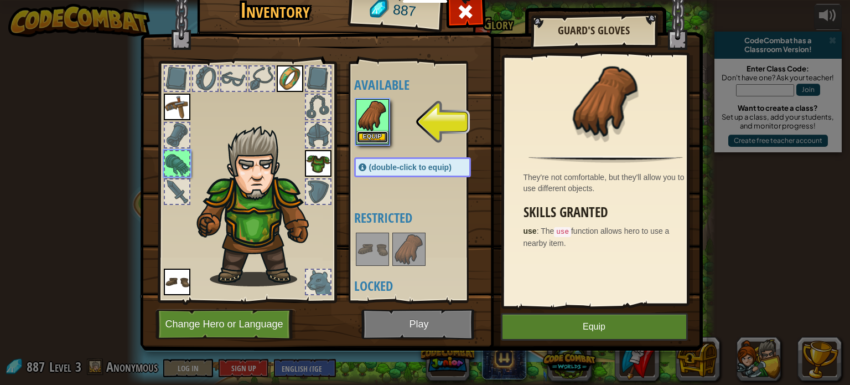
click at [381, 133] on button "Equip" at bounding box center [372, 137] width 31 height 12
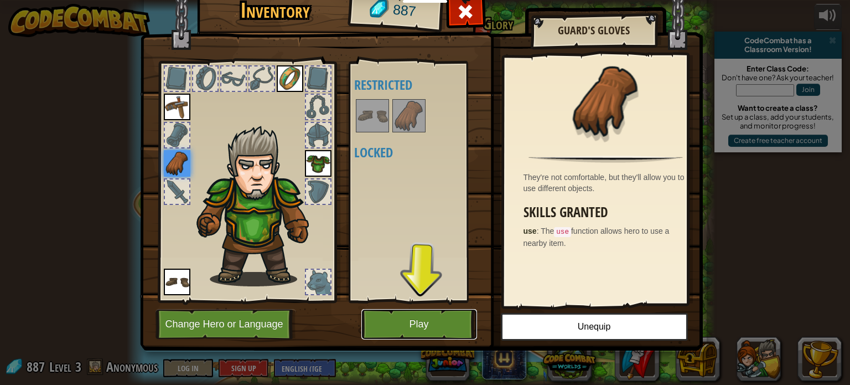
click at [418, 322] on button "Play" at bounding box center [419, 324] width 116 height 30
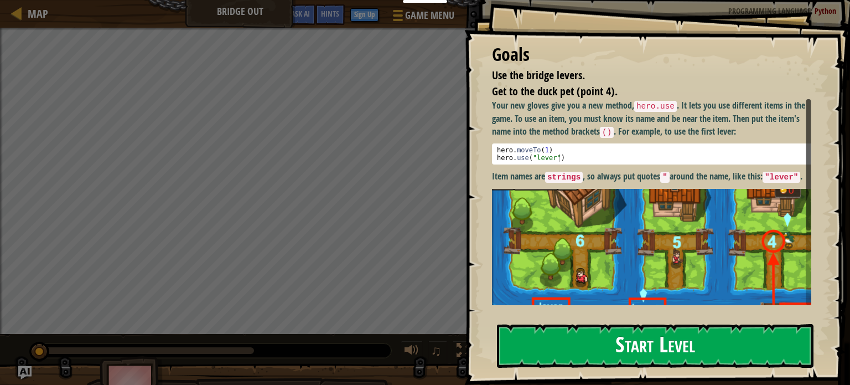
click at [649, 345] on button "Start Level" at bounding box center [655, 346] width 317 height 44
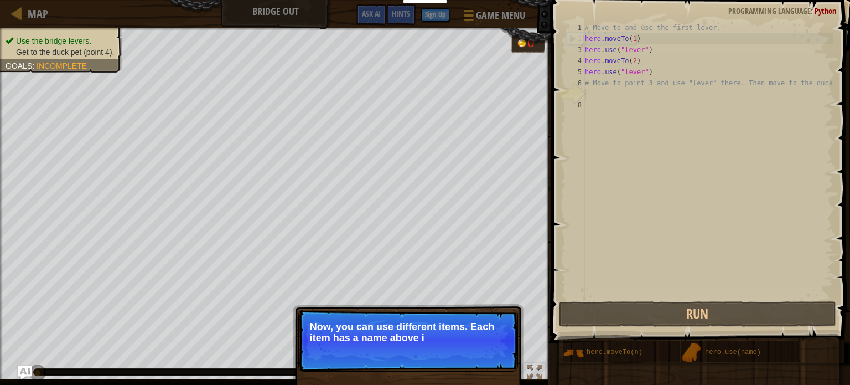
click at [444, 323] on p "Now, you can use different items. Each item has a name above i" at bounding box center [408, 332] width 196 height 22
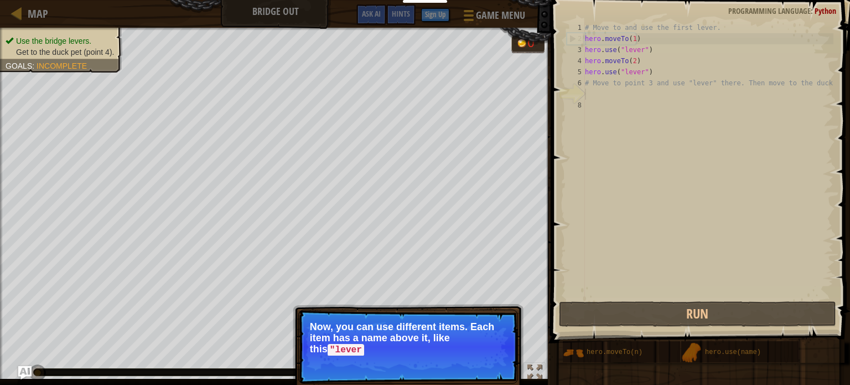
click at [452, 338] on p "Now, you can use different items. Each item has a name above it, like this "lev…" at bounding box center [408, 338] width 196 height 34
click at [453, 343] on p "Now, you can use different items. Each item has a name above it, like this "lev…" at bounding box center [408, 338] width 196 height 34
click at [469, 359] on button "Continue" at bounding box center [486, 365] width 46 height 14
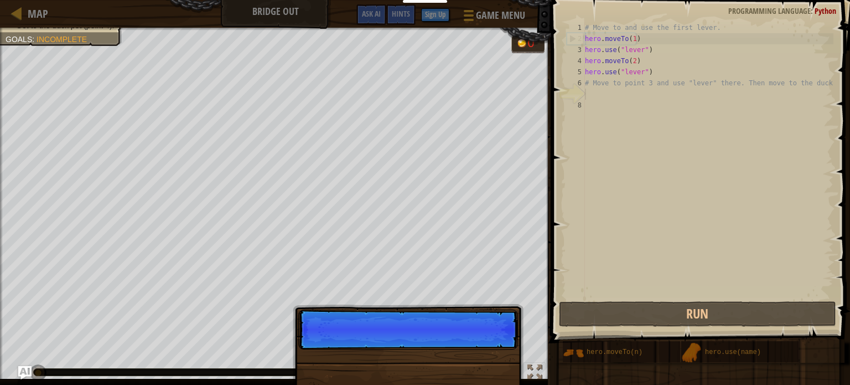
scroll to position [5, 0]
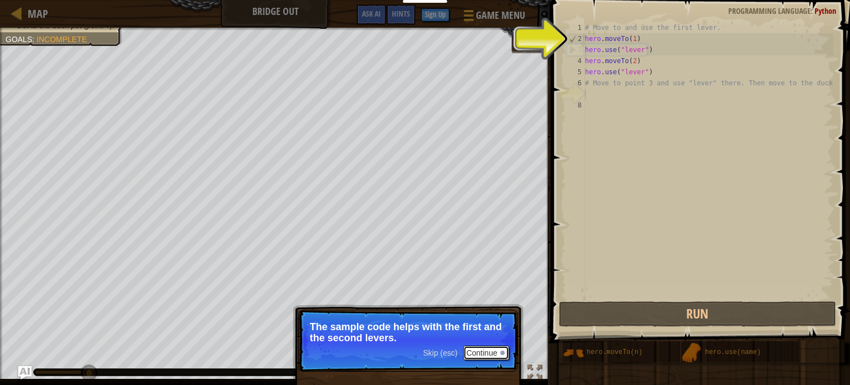
click at [480, 358] on button "Continue" at bounding box center [486, 352] width 46 height 14
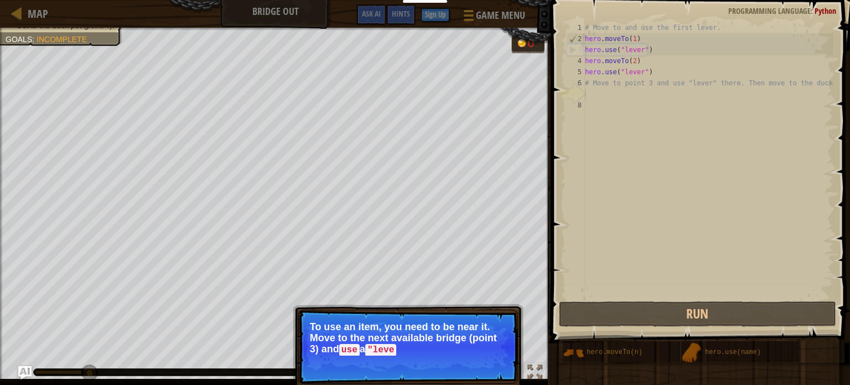
click at [480, 358] on p "Skip (esc) Continue To use an item, you need to be near it. Move to the next av…" at bounding box center [408, 346] width 220 height 74
click at [480, 358] on button "Continue" at bounding box center [486, 365] width 46 height 14
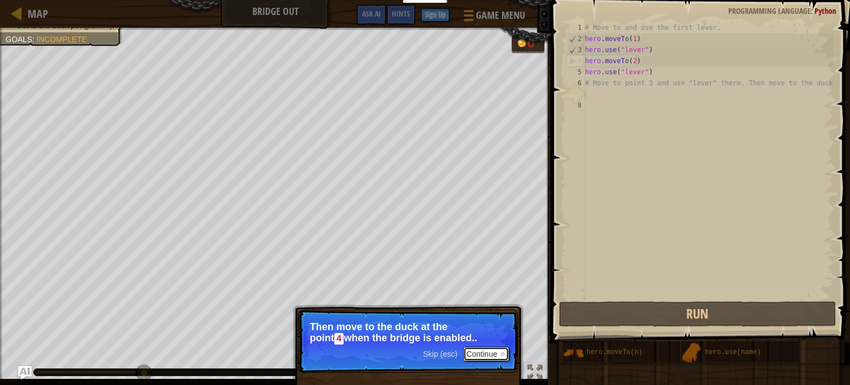
click at [480, 358] on button "Continue" at bounding box center [486, 353] width 46 height 14
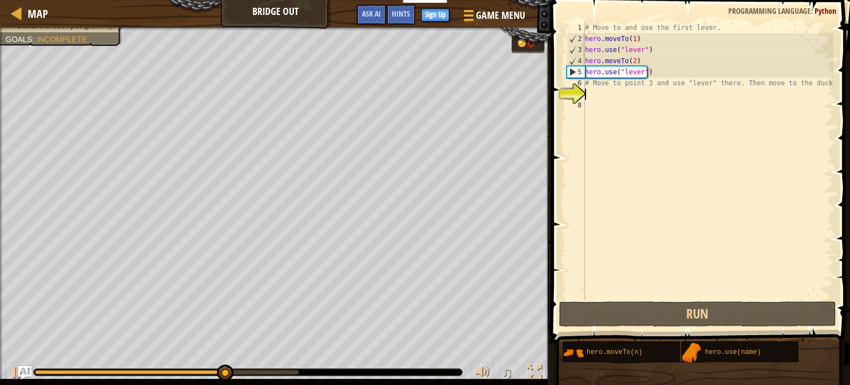
click at [571, 64] on div "4" at bounding box center [576, 60] width 18 height 11
click at [579, 61] on div "4" at bounding box center [576, 60] width 18 height 11
click at [590, 80] on div "# Move to and use the first lever. hero . moveTo ( 1 ) hero . use ( "lever" ) h…" at bounding box center [708, 171] width 251 height 299
type textarea "# Move to point 3 and use "lever" there. Then move to the duck."
click at [590, 88] on div "# Move to and use the first lever. hero . moveTo ( 1 ) hero . use ( "lever" ) h…" at bounding box center [708, 160] width 251 height 277
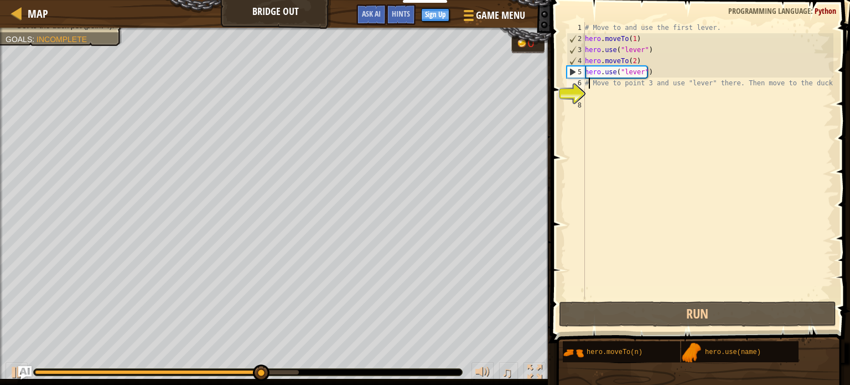
click at [587, 87] on div "# Move to and use the first lever. hero . moveTo ( 1 ) hero . use ( "lever" ) h…" at bounding box center [708, 171] width 251 height 299
click at [583, 90] on div "7" at bounding box center [576, 94] width 18 height 11
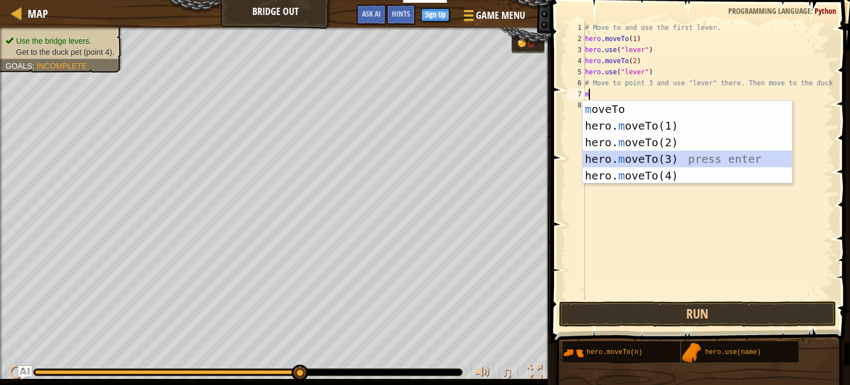
click at [617, 159] on div "m oveTo press enter hero. m oveTo(1) press enter hero. m oveTo(2) press enter h…" at bounding box center [687, 159] width 209 height 116
type textarea "hero.moveTo(3)"
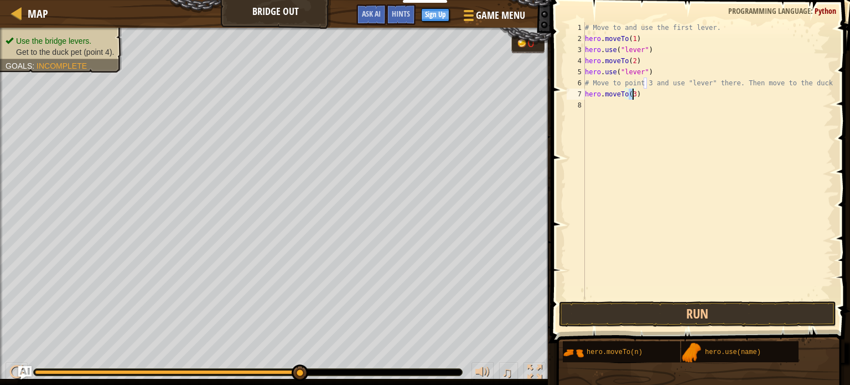
click at [609, 115] on div "# Move to and use the first lever. hero . moveTo ( 1 ) hero . use ( "lever" ) h…" at bounding box center [708, 171] width 251 height 299
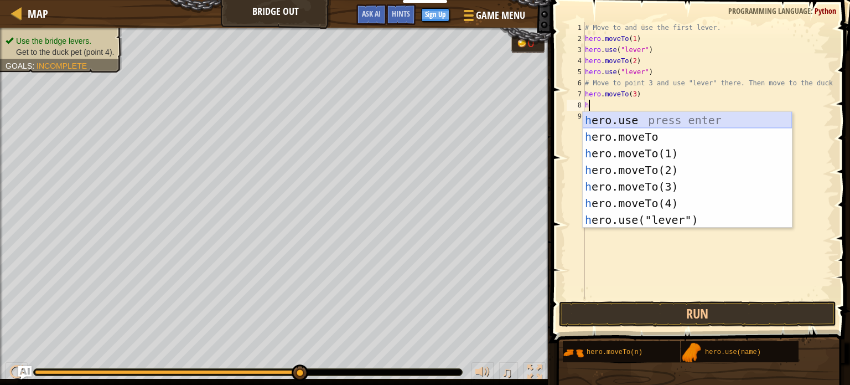
click at [638, 126] on div "h ero.use press enter h ero.moveTo press enter h ero.moveTo(1) press enter h er…" at bounding box center [687, 186] width 209 height 149
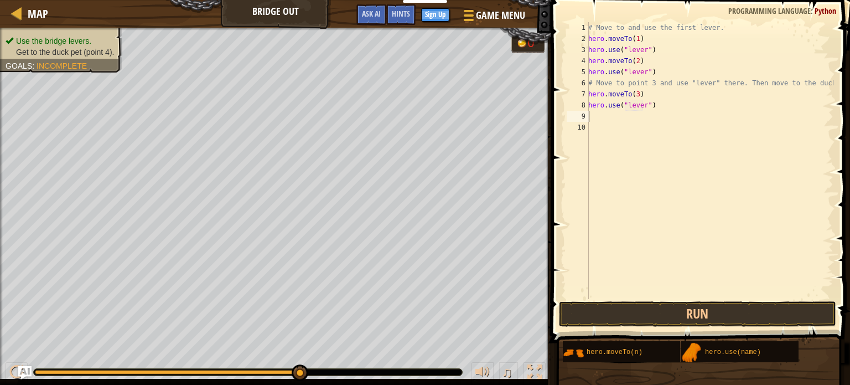
type textarea "hero.use("lever")"
click at [657, 299] on span at bounding box center [702, 155] width 308 height 375
click at [656, 316] on button "Run" at bounding box center [697, 313] width 277 height 25
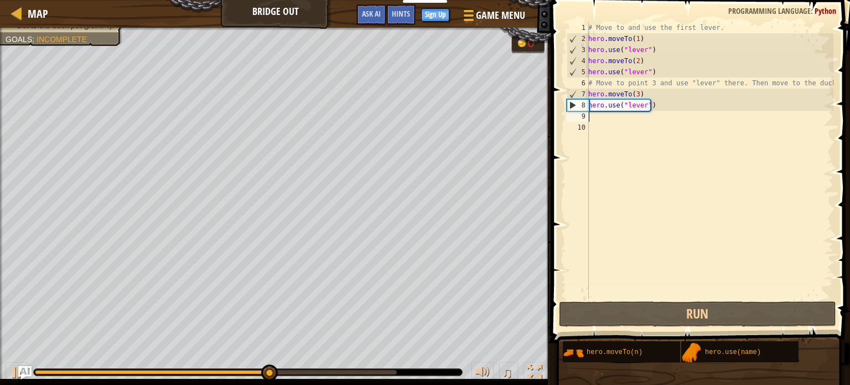
click at [604, 117] on div "# Move to and use the first lever. hero . moveTo ( 1 ) hero . use ( "lever" ) h…" at bounding box center [709, 171] width 247 height 299
click at [602, 118] on div "# Move to and use the first lever. hero . moveTo ( 1 ) hero . use ( "lever" ) h…" at bounding box center [709, 171] width 247 height 299
type textarea "u"
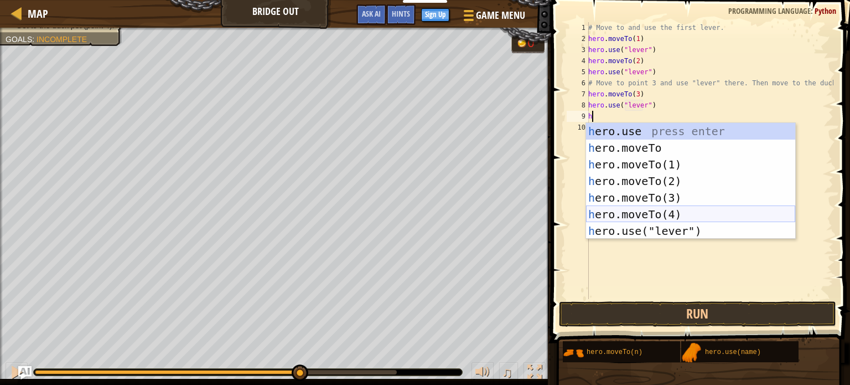
click at [639, 214] on div "h ero.use press enter h ero.moveTo press enter h ero.moveTo(1) press enter h er…" at bounding box center [690, 197] width 209 height 149
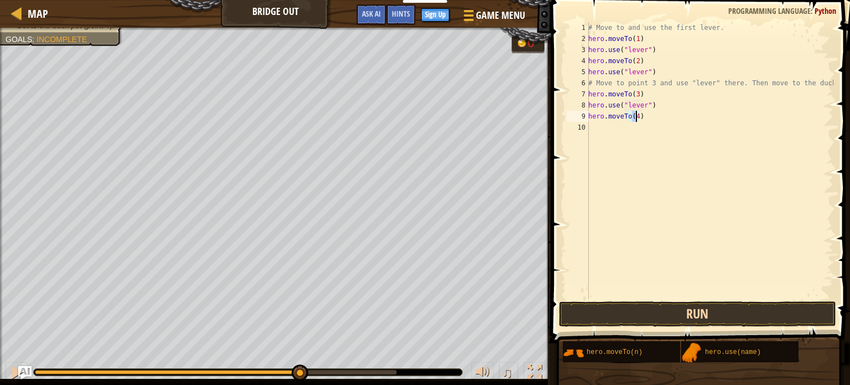
type textarea "hero.moveTo(4)"
click at [666, 309] on button "Run" at bounding box center [697, 313] width 277 height 25
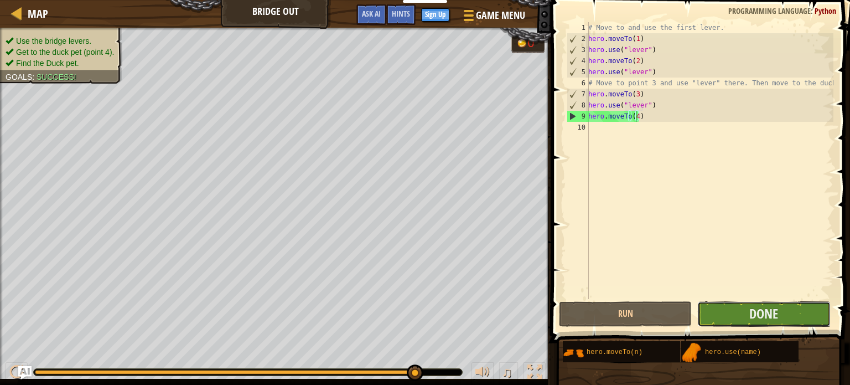
click at [764, 303] on button "Done" at bounding box center [763, 313] width 133 height 25
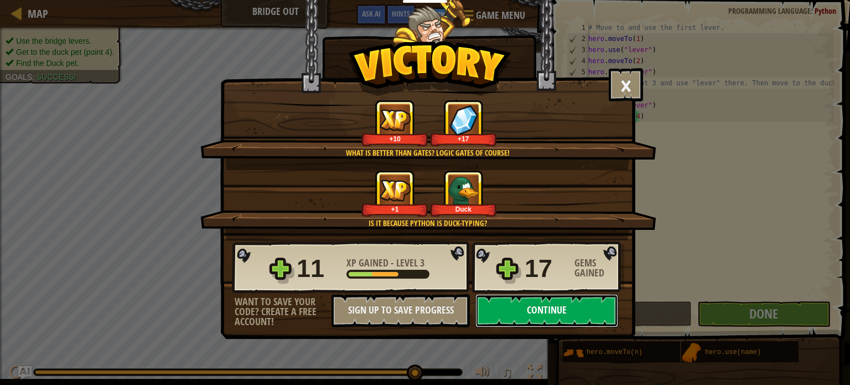
click at [553, 302] on button "Continue" at bounding box center [546, 310] width 143 height 33
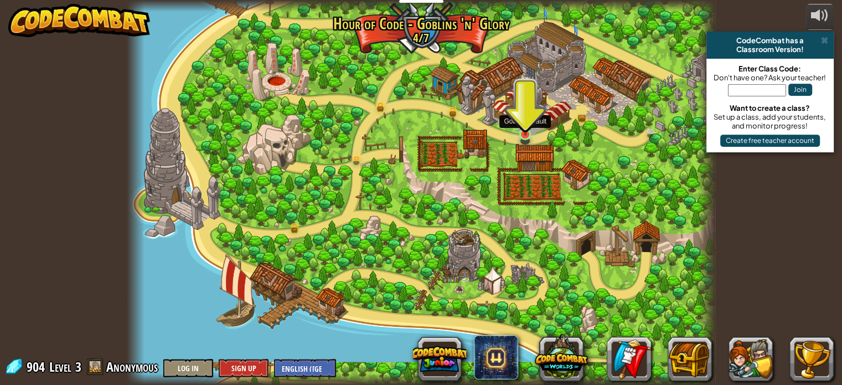
click at [532, 133] on img at bounding box center [525, 118] width 14 height 33
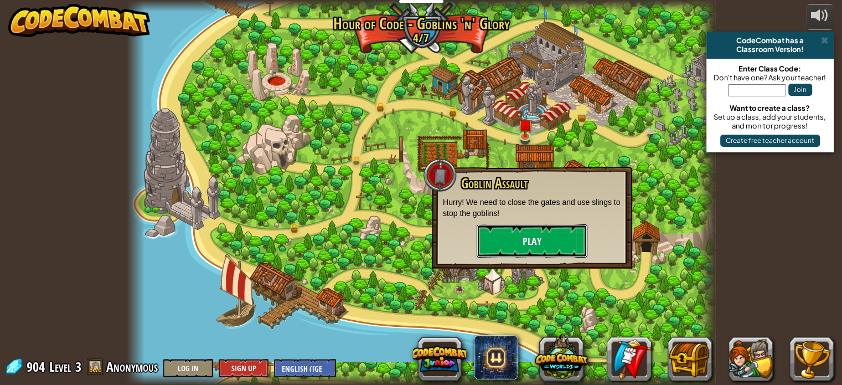
click at [532, 237] on button "Play" at bounding box center [531, 240] width 111 height 33
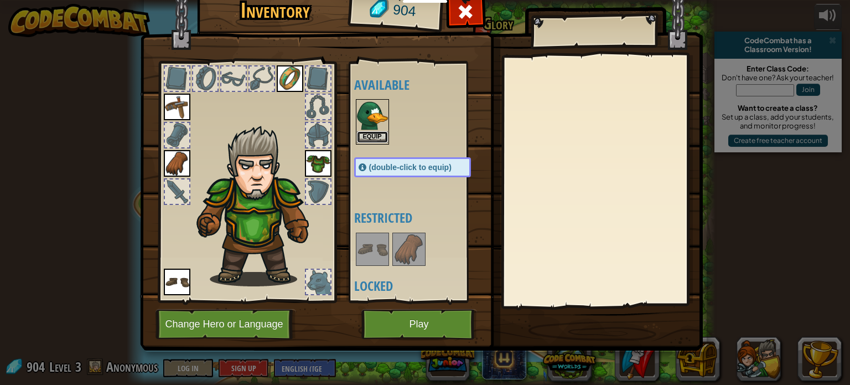
click at [384, 131] on button "Equip" at bounding box center [372, 137] width 31 height 12
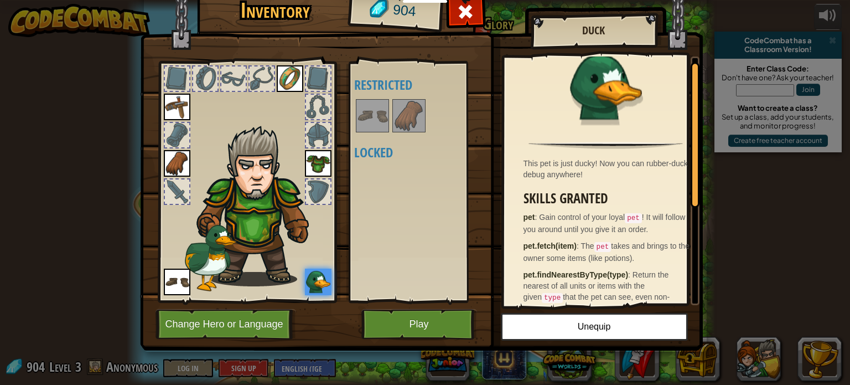
scroll to position [18, 0]
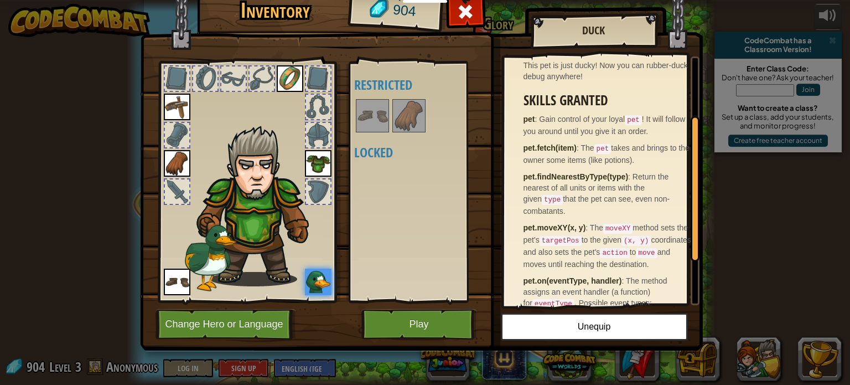
drag, startPoint x: 696, startPoint y: 185, endPoint x: 684, endPoint y: 252, distance: 68.5
click at [684, 252] on div "This pet is just ducky! Now you can rubber-duck debug anywhere! Skills Granted …" at bounding box center [601, 180] width 195 height 248
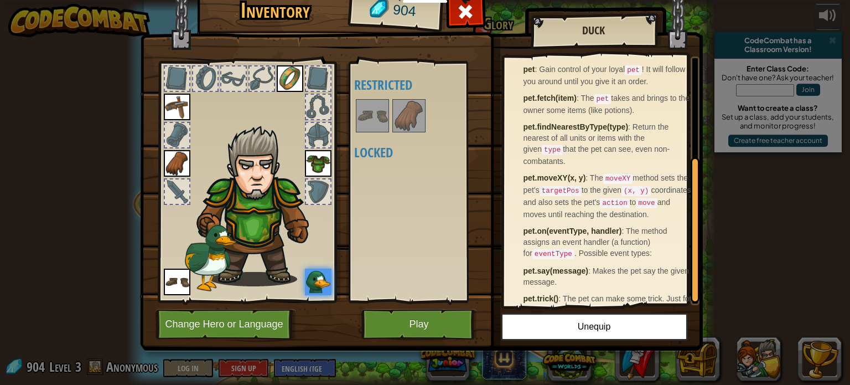
scroll to position [175, 0]
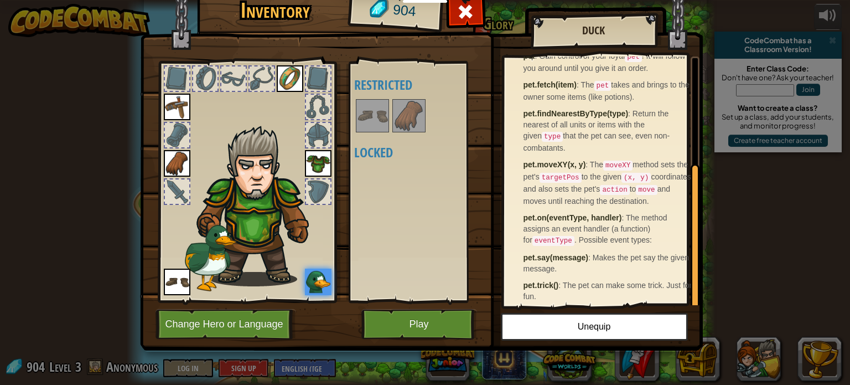
drag, startPoint x: 696, startPoint y: 205, endPoint x: 691, endPoint y: 249, distance: 44.0
click at [691, 249] on div at bounding box center [695, 237] width 9 height 146
click at [651, 324] on button "Unequip" at bounding box center [594, 327] width 187 height 28
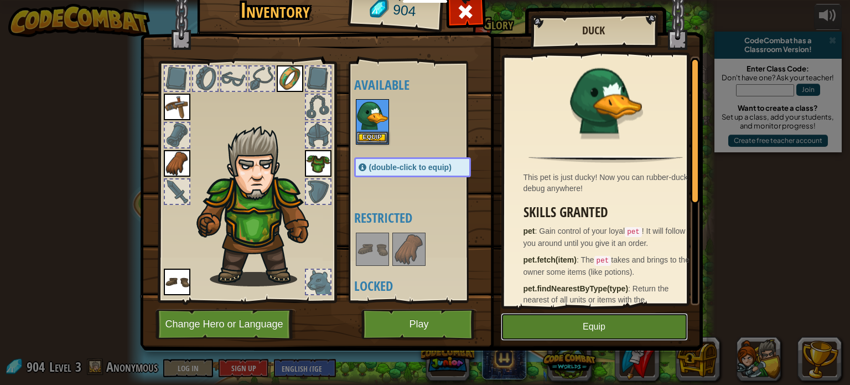
click at [642, 324] on button "Equip" at bounding box center [594, 327] width 187 height 28
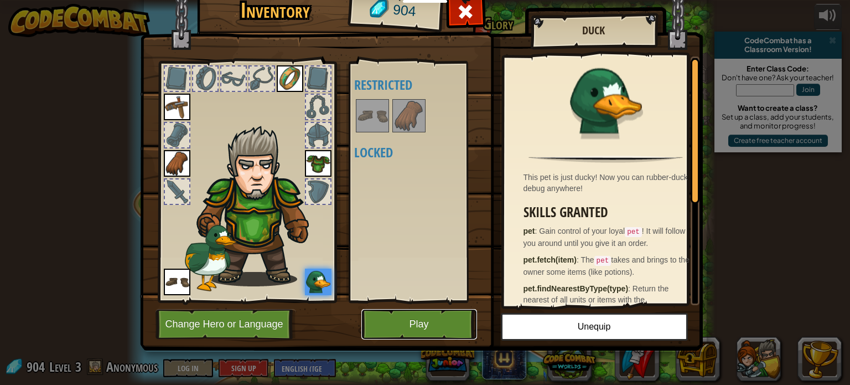
click at [436, 337] on button "Play" at bounding box center [419, 324] width 116 height 30
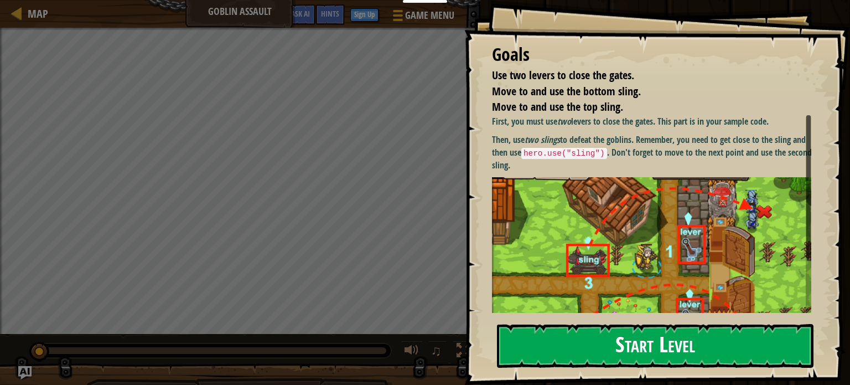
click at [719, 345] on button "Start Level" at bounding box center [655, 346] width 317 height 44
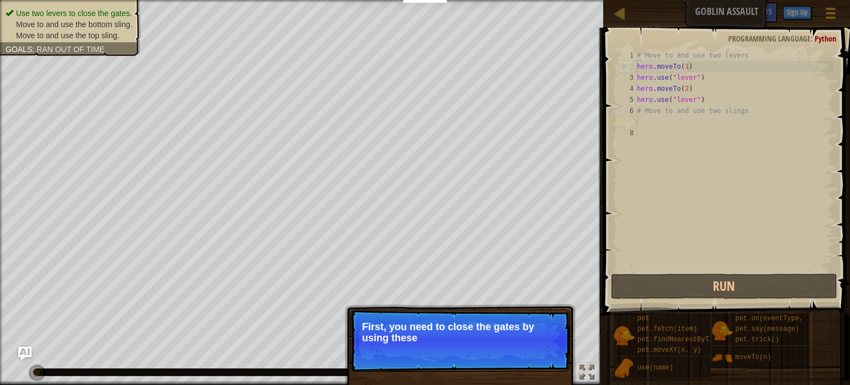
click at [437, 347] on p "Skip (esc) Continue First, you need to close the gates by using these" at bounding box center [460, 340] width 220 height 62
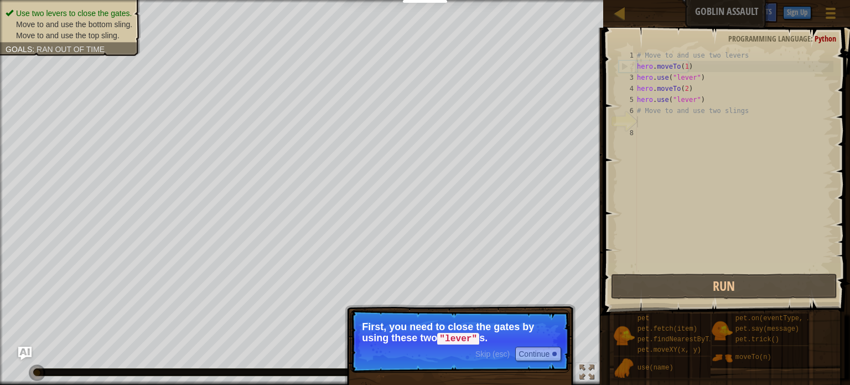
click at [428, 336] on p "First, you need to close the gates by using these two "lever" s." at bounding box center [460, 332] width 196 height 23
click at [527, 327] on p "First, you need to close the gates by using these two "lever" s." at bounding box center [460, 332] width 196 height 23
type textarea "# Move to and use two levers"
drag, startPoint x: 638, startPoint y: 57, endPoint x: 666, endPoint y: 112, distance: 62.4
click at [638, 60] on div "# Move to and use two levers hero . moveTo ( 1 ) hero . use ( "lever" ) hero . …" at bounding box center [734, 172] width 199 height 244
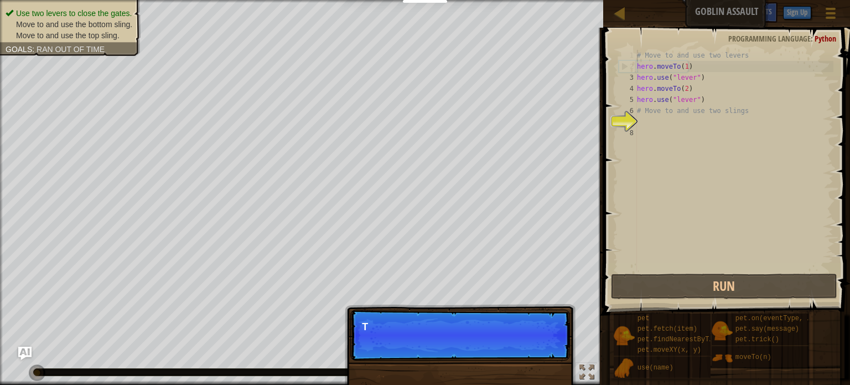
click at [676, 136] on div "# Move to and use two levers hero . moveTo ( 1 ) hero . use ( "lever" ) hero . …" at bounding box center [734, 172] width 199 height 244
click at [637, 121] on div "7" at bounding box center [628, 121] width 18 height 11
click at [645, 122] on div "# Move to and use two levers hero . moveTo ( 1 ) hero . use ( "lever" ) hero . …" at bounding box center [734, 172] width 199 height 244
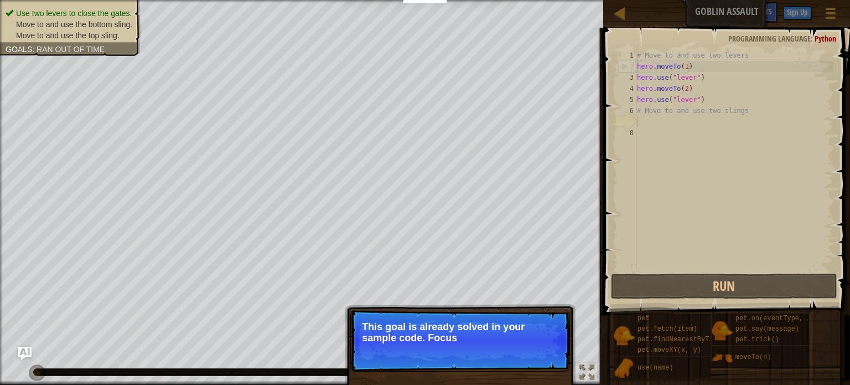
click at [645, 122] on div "# Move to and use two levers hero . moveTo ( 1 ) hero . use ( "lever" ) hero . …" at bounding box center [734, 172] width 199 height 244
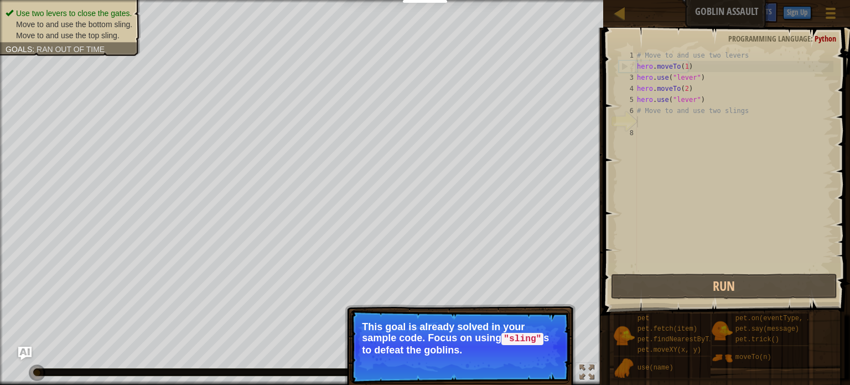
click at [645, 122] on div "# Move to and use two levers hero . moveTo ( 1 ) hero . use ( "lever" ) hero . …" at bounding box center [734, 172] width 199 height 244
click at [524, 360] on button "Continue" at bounding box center [538, 365] width 46 height 14
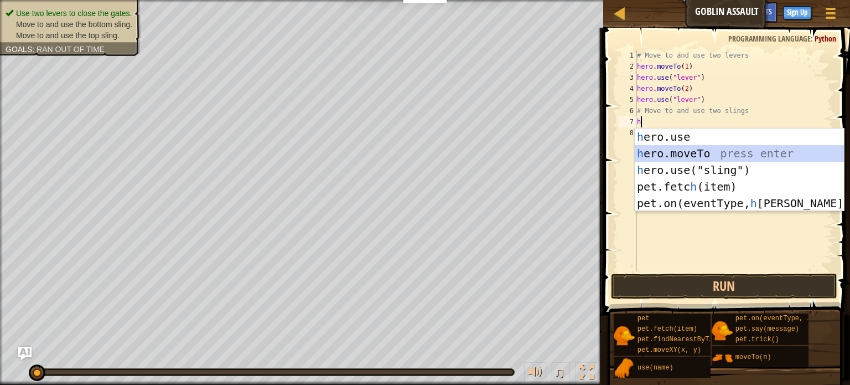
click at [696, 153] on div "h ero.use press enter h ero.moveTo press enter h ero.use("sling") press enter p…" at bounding box center [739, 186] width 209 height 116
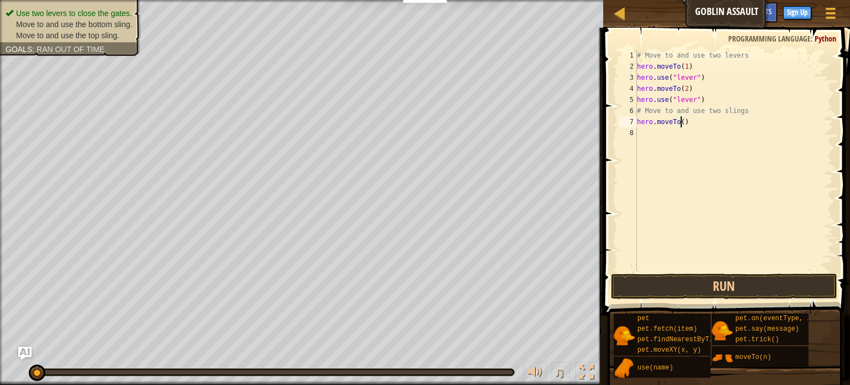
scroll to position [5, 3]
type textarea "hero.moveTo(4)"
click at [658, 136] on div "# Move to and use two levers hero . moveTo ( 1 ) hero . use ( "lever" ) hero . …" at bounding box center [734, 172] width 199 height 244
click at [657, 131] on div "# Move to and use two levers hero . moveTo ( 1 ) hero . use ( "lever" ) hero . …" at bounding box center [734, 172] width 199 height 244
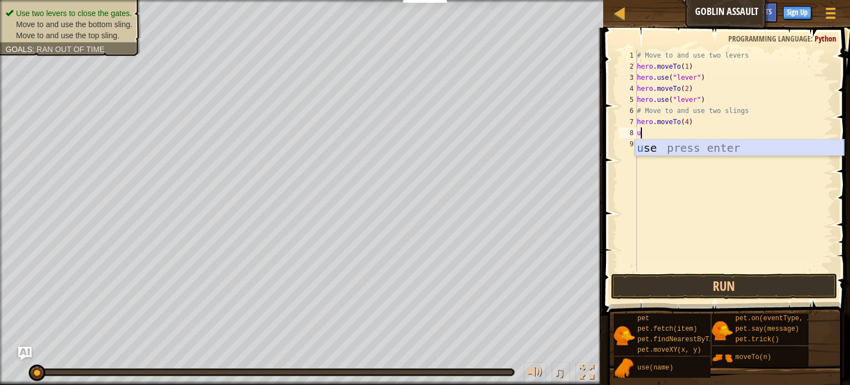
click at [673, 148] on div "u se press enter" at bounding box center [739, 164] width 209 height 50
type textarea "hero.use("sling")"
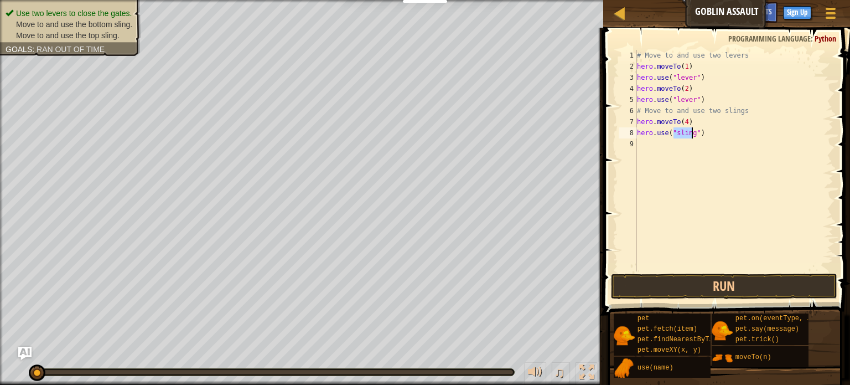
click at [655, 143] on div "# Move to and use two levers hero . moveTo ( 1 ) hero . use ( "lever" ) hero . …" at bounding box center [734, 172] width 199 height 244
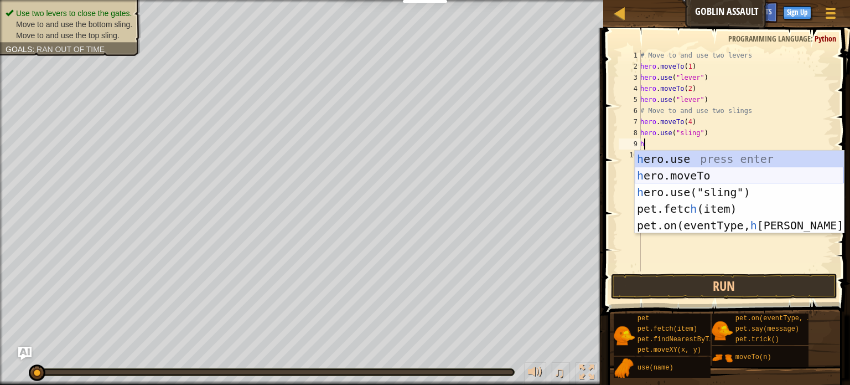
click at [701, 175] on div "h ero.use press enter h ero.moveTo press enter h ero.use("sling") press enter p…" at bounding box center [739, 209] width 209 height 116
type textarea "hero.moveTo(2)"
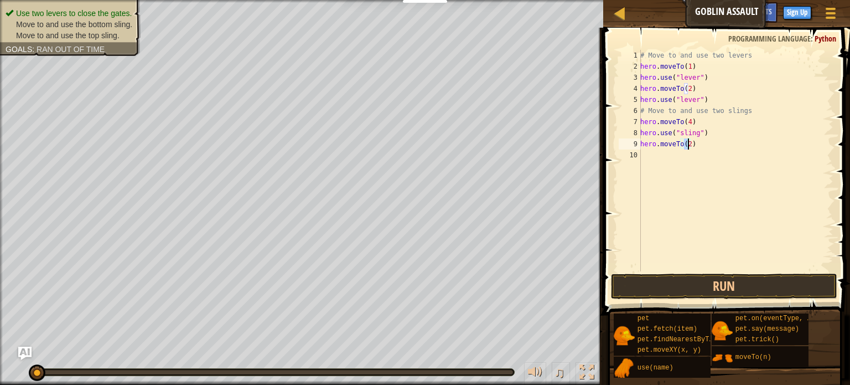
click at [671, 161] on div "# Move to and use two levers hero . moveTo ( 1 ) hero . use ( "lever" ) hero . …" at bounding box center [735, 172] width 195 height 244
click at [686, 146] on div "# Move to and use two levers hero . moveTo ( 1 ) hero . use ( "lever" ) hero . …" at bounding box center [735, 172] width 195 height 244
type textarea "hero.moveTo(3)"
click at [656, 163] on div "# Move to and use two levers hero . moveTo ( 1 ) hero . use ( "lever" ) hero . …" at bounding box center [735, 172] width 195 height 244
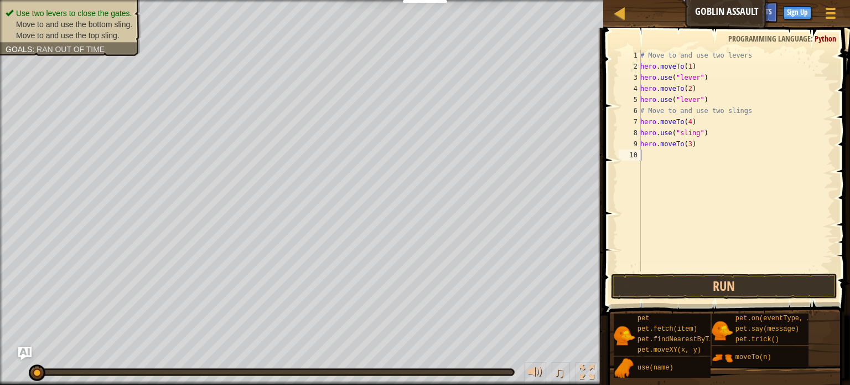
scroll to position [5, 0]
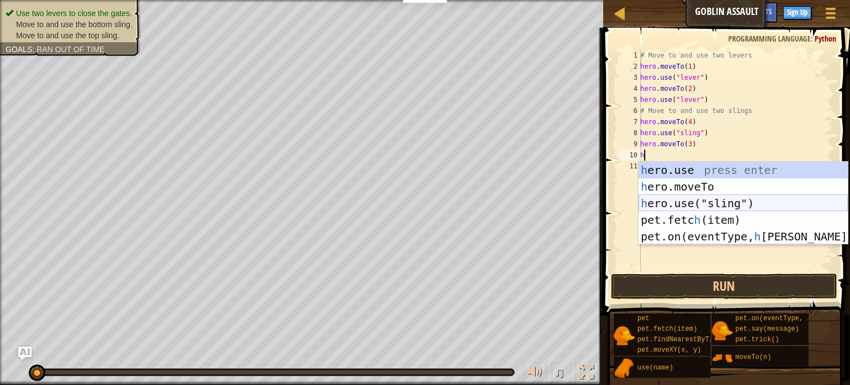
click at [690, 203] on div "h ero.use press enter h ero.moveTo press enter h ero.use("sling") press enter p…" at bounding box center [743, 220] width 209 height 116
type textarea "hero.use("sling")"
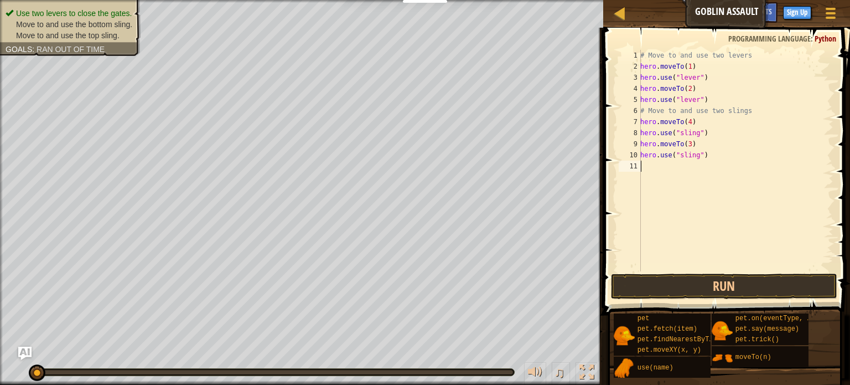
click at [672, 165] on div "# Move to and use two levers hero . moveTo ( 1 ) hero . use ( "lever" ) hero . …" at bounding box center [735, 172] width 195 height 244
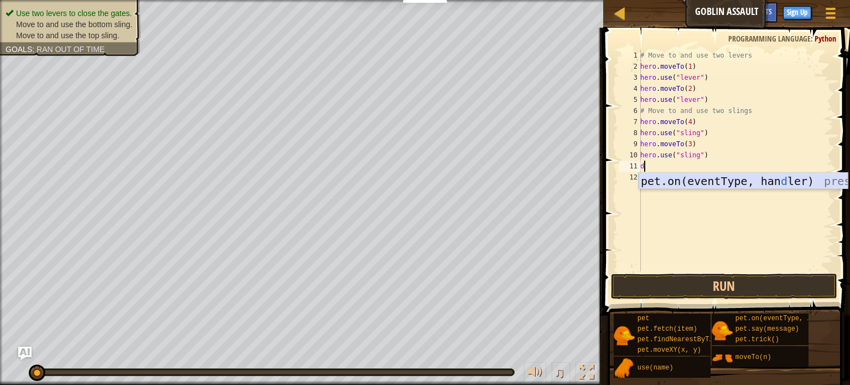
click at [700, 181] on div "pet.on(eventType, han d ler) press enter" at bounding box center [743, 198] width 209 height 50
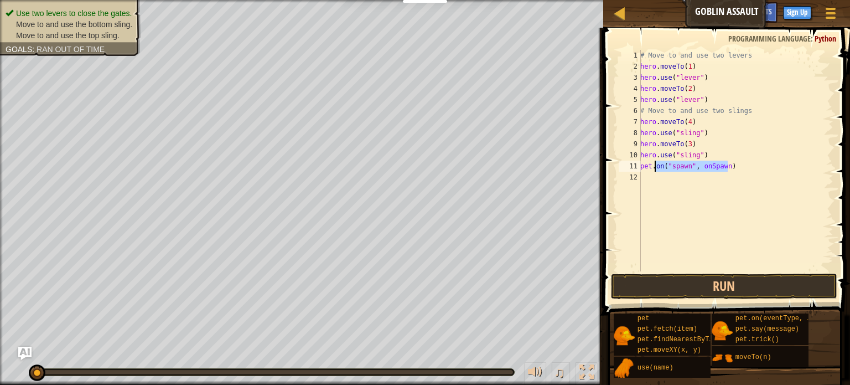
drag, startPoint x: 737, startPoint y: 170, endPoint x: 654, endPoint y: 168, distance: 83.1
click at [654, 168] on div "# Move to and use two levers hero . moveTo ( 1 ) hero . use ( "lever" ) hero . …" at bounding box center [735, 172] width 195 height 244
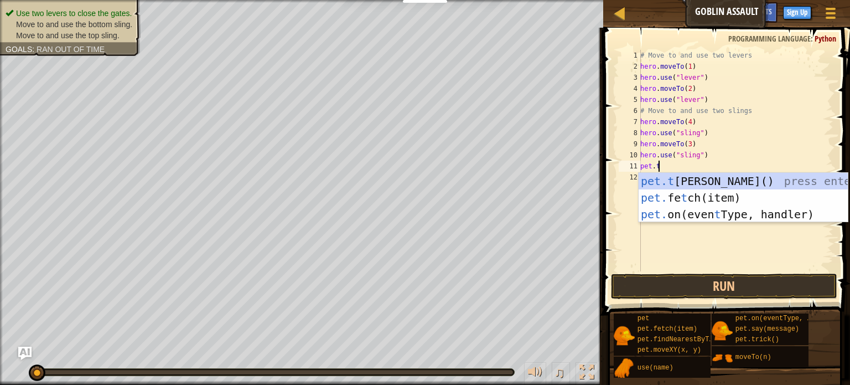
type textarea "[DOMAIN_NAME]"
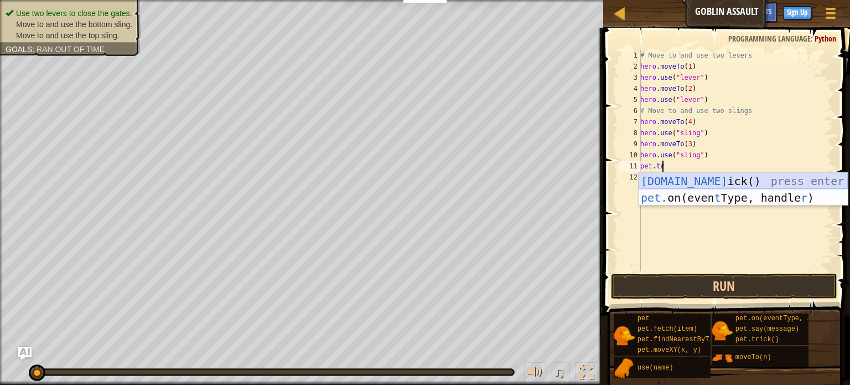
click at [708, 175] on div "[DOMAIN_NAME] ick() press enter pet. on(even t Type, handle r ) press enter" at bounding box center [743, 206] width 209 height 66
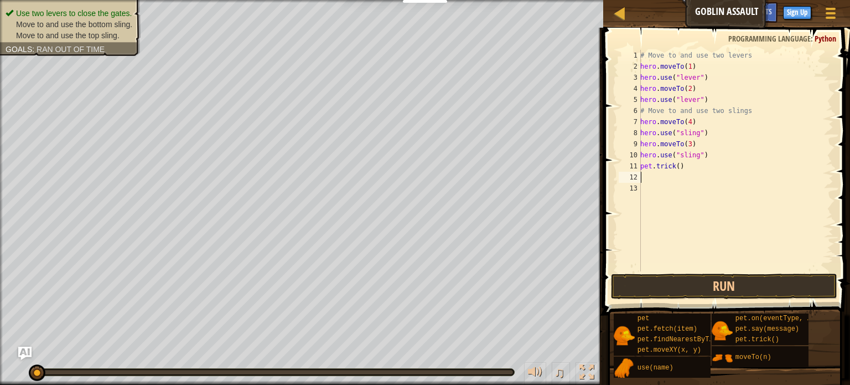
click at [676, 167] on div "# Move to and use two levers hero . moveTo ( 1 ) hero . use ( "lever" ) hero . …" at bounding box center [735, 172] width 195 height 244
click at [706, 283] on button "Run" at bounding box center [724, 285] width 226 height 25
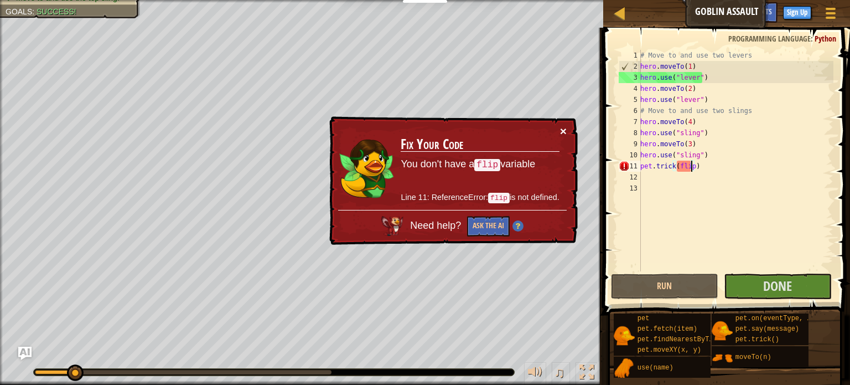
click at [564, 131] on button "×" at bounding box center [563, 131] width 7 height 12
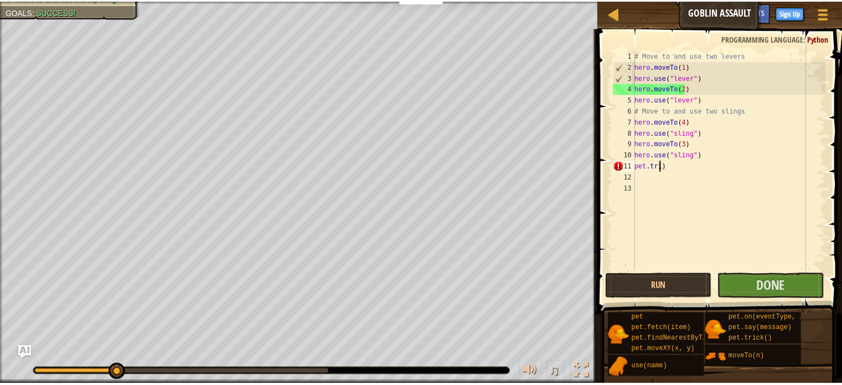
scroll to position [5, 0]
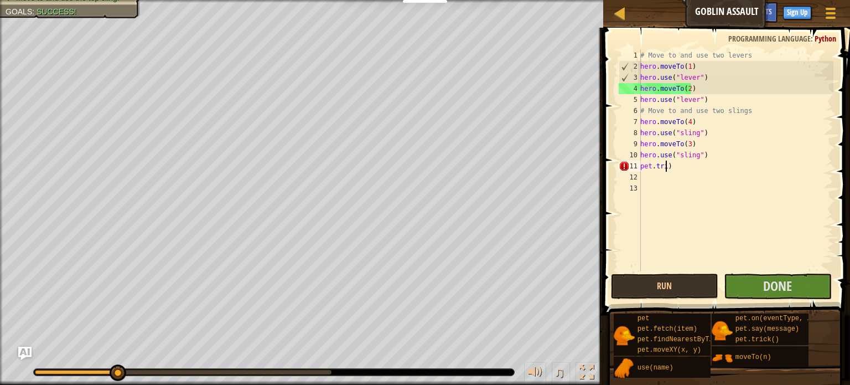
type textarea ")"
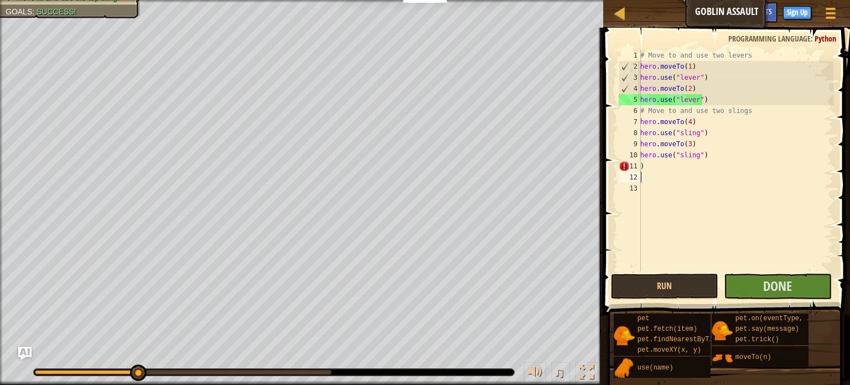
click at [652, 172] on div "# Move to and use two levers hero . moveTo ( 1 ) hero . use ( "lever" ) hero . …" at bounding box center [735, 172] width 195 height 244
click at [645, 169] on div "# Move to and use two levers hero . moveTo ( 1 ) hero . use ( "lever" ) hero . …" at bounding box center [735, 172] width 195 height 244
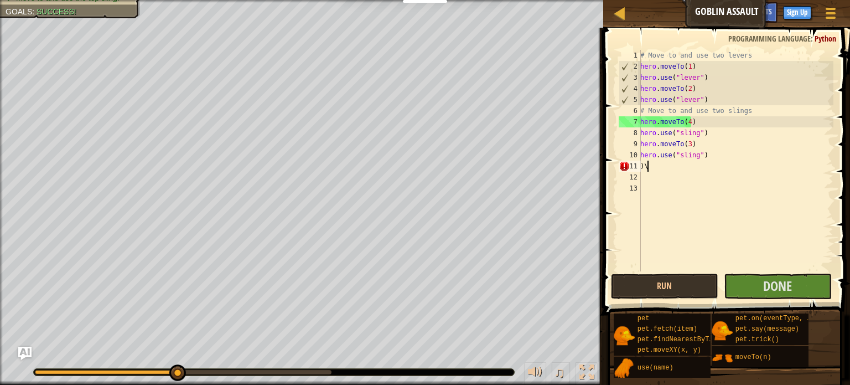
type textarea ")"
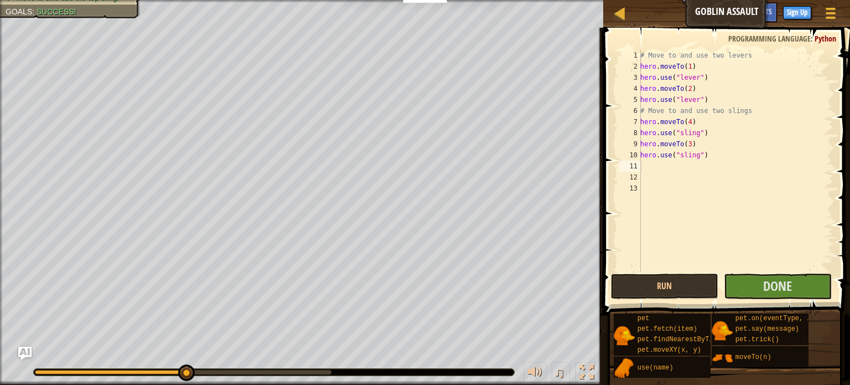
click at [644, 146] on div "# Move to and use two levers hero . moveTo ( 1 ) hero . use ( "lever" ) hero . …" at bounding box center [735, 172] width 195 height 244
click at [646, 126] on div "# Move to and use two levers hero . moveTo ( 1 ) hero . use ( "lever" ) hero . …" at bounding box center [735, 172] width 195 height 244
click at [662, 131] on div "# Move to and use two levers hero . moveTo ( 1 ) hero . use ( "lever" ) hero . …" at bounding box center [735, 172] width 195 height 244
type textarea "hero.use("sling")"
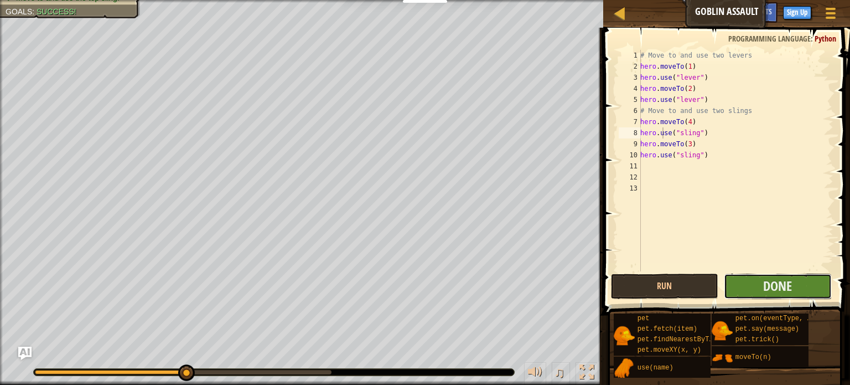
click at [754, 287] on button "Done" at bounding box center [778, 285] width 108 height 25
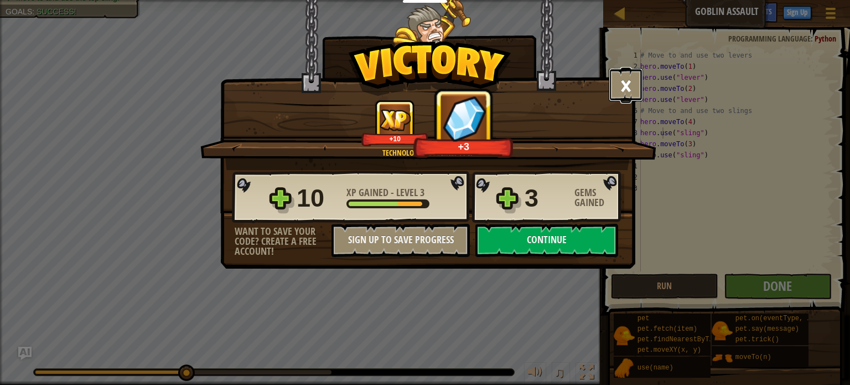
click at [624, 81] on button "×" at bounding box center [626, 84] width 34 height 33
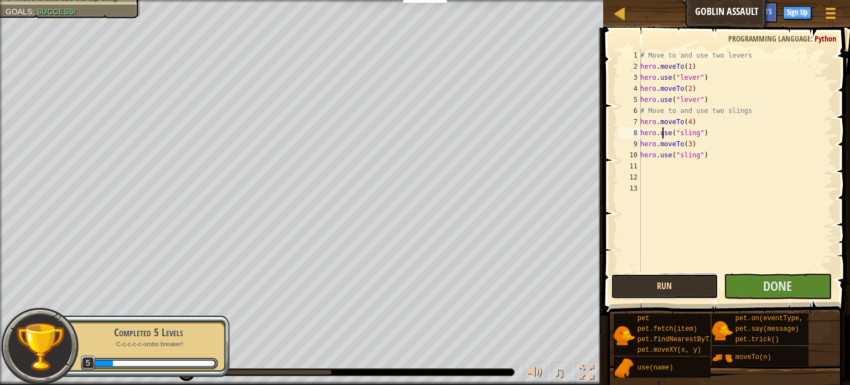
click at [671, 281] on button "Run" at bounding box center [665, 285] width 108 height 25
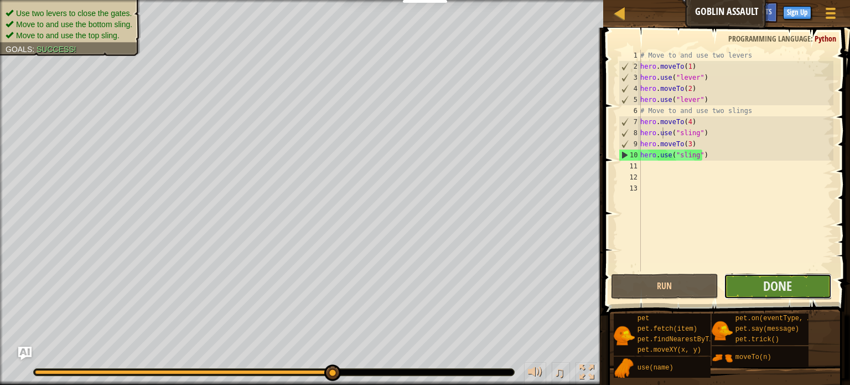
click at [741, 281] on button "Done" at bounding box center [778, 285] width 108 height 25
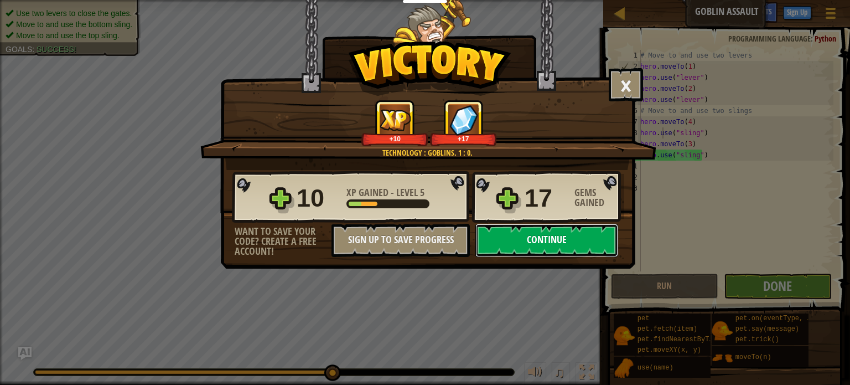
click at [540, 243] on button "Continue" at bounding box center [546, 240] width 143 height 33
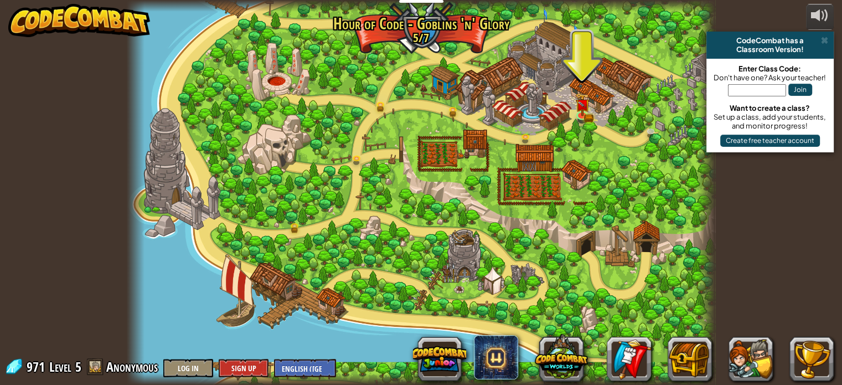
click at [754, 88] on input "text" at bounding box center [757, 90] width 58 height 12
click at [623, 113] on div at bounding box center [421, 192] width 588 height 385
click at [762, 90] on input "text" at bounding box center [757, 90] width 58 height 12
